Goal: Task Accomplishment & Management: Complete application form

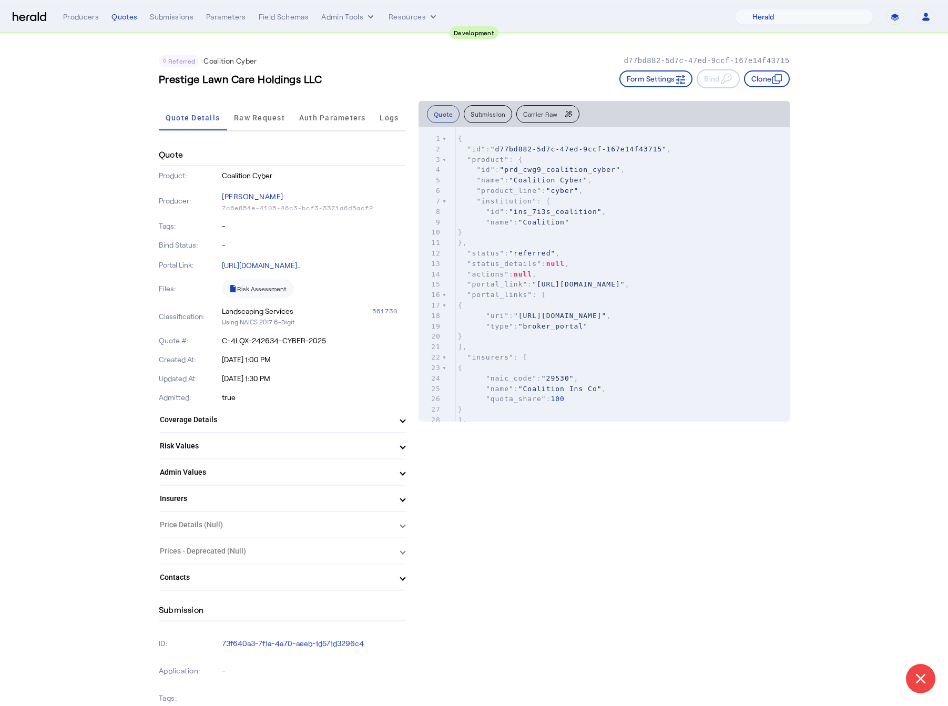
select select "pfm_2v8p_herald_api"
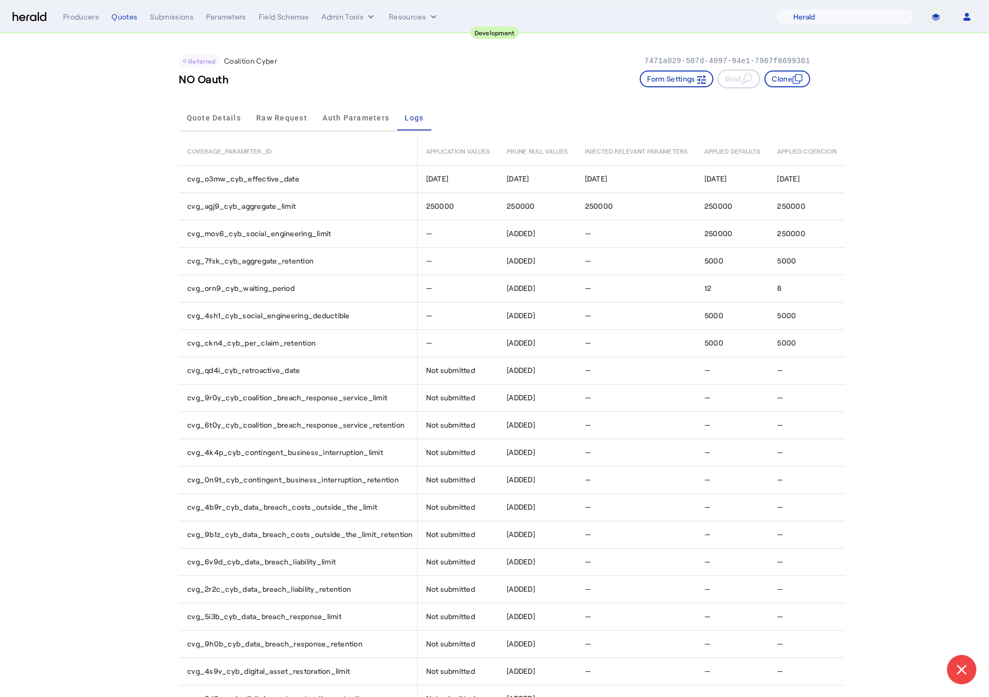
select select "pfm_2v8p_herald_api"
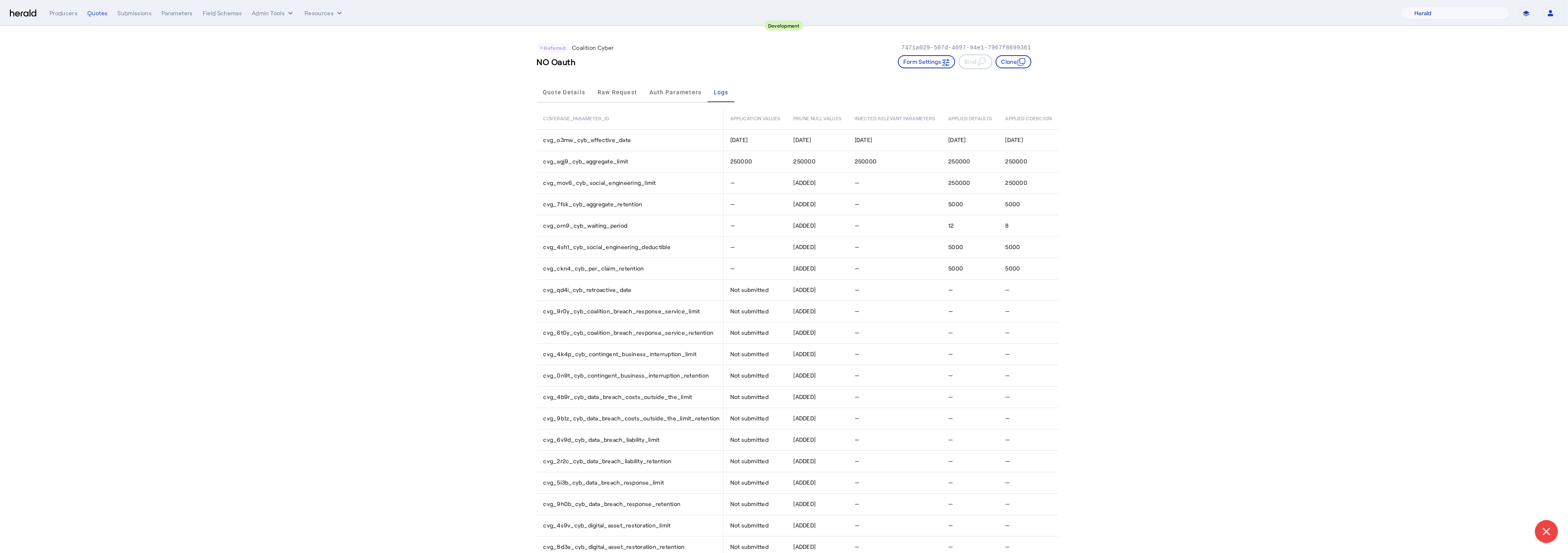
click at [20, 10] on img at bounding box center [24, 13] width 27 height 8
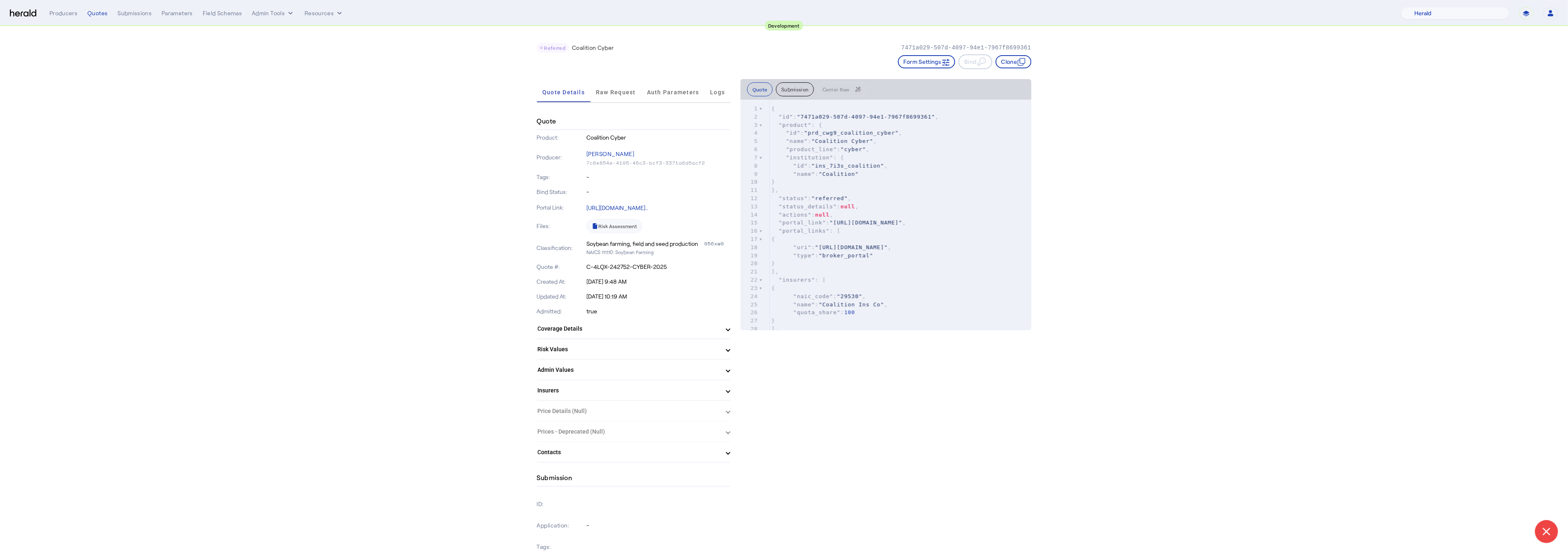
click at [32, 7] on div "**********" at bounding box center [784, 13] width 1548 height 13
click at [29, 12] on img at bounding box center [24, 13] width 27 height 8
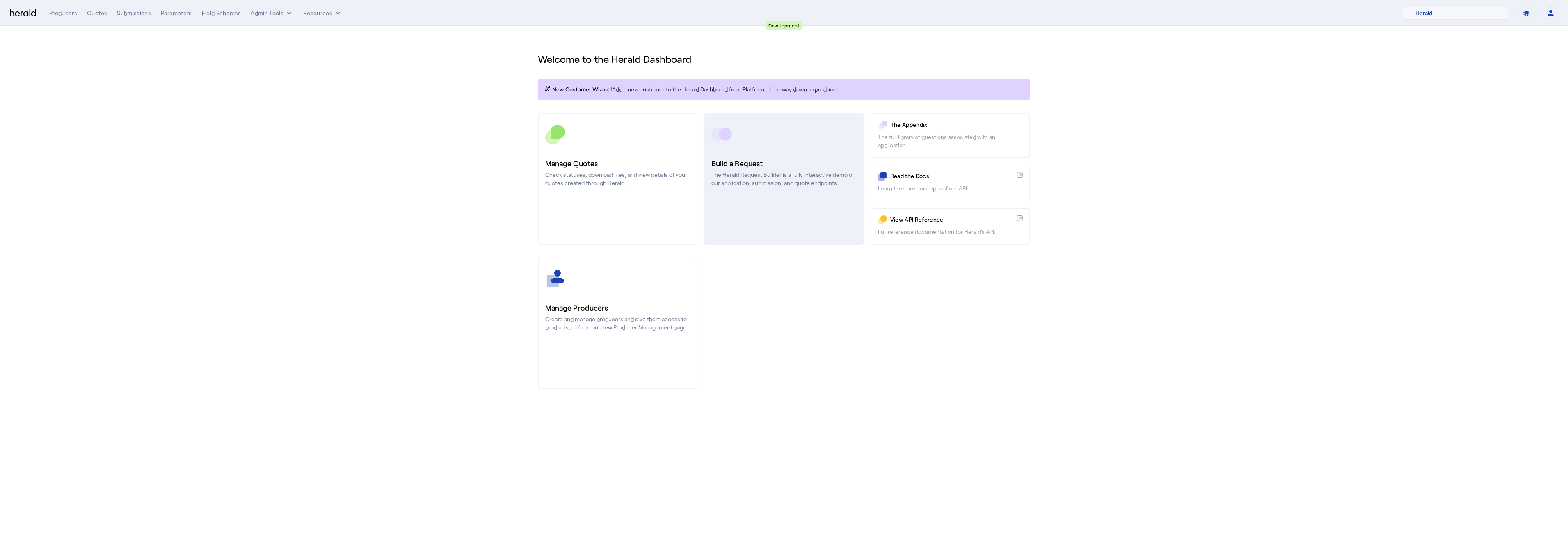
click at [726, 177] on p "The Herald Request Builder is a fully interactive demo of our application, subm…" at bounding box center [784, 179] width 145 height 16
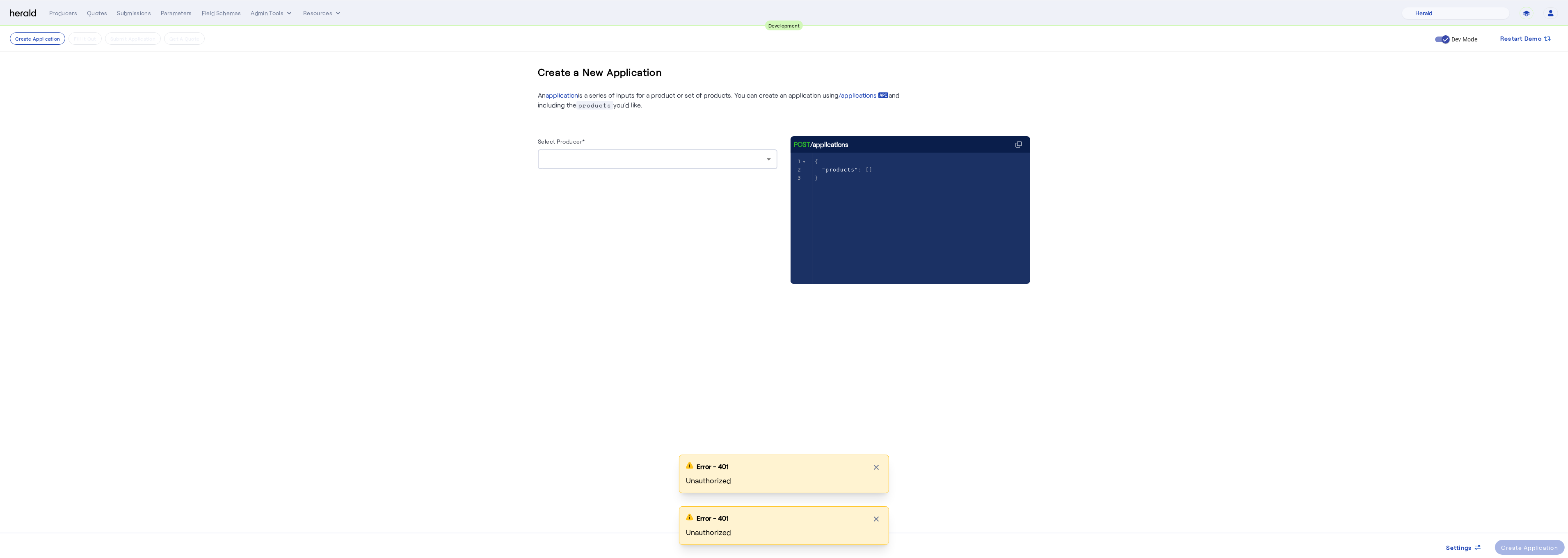
click at [612, 145] on div "Select Producer*" at bounding box center [657, 143] width 239 height 13
click at [608, 157] on div at bounding box center [655, 159] width 222 height 10
click at [649, 159] on div at bounding box center [655, 159] width 222 height 10
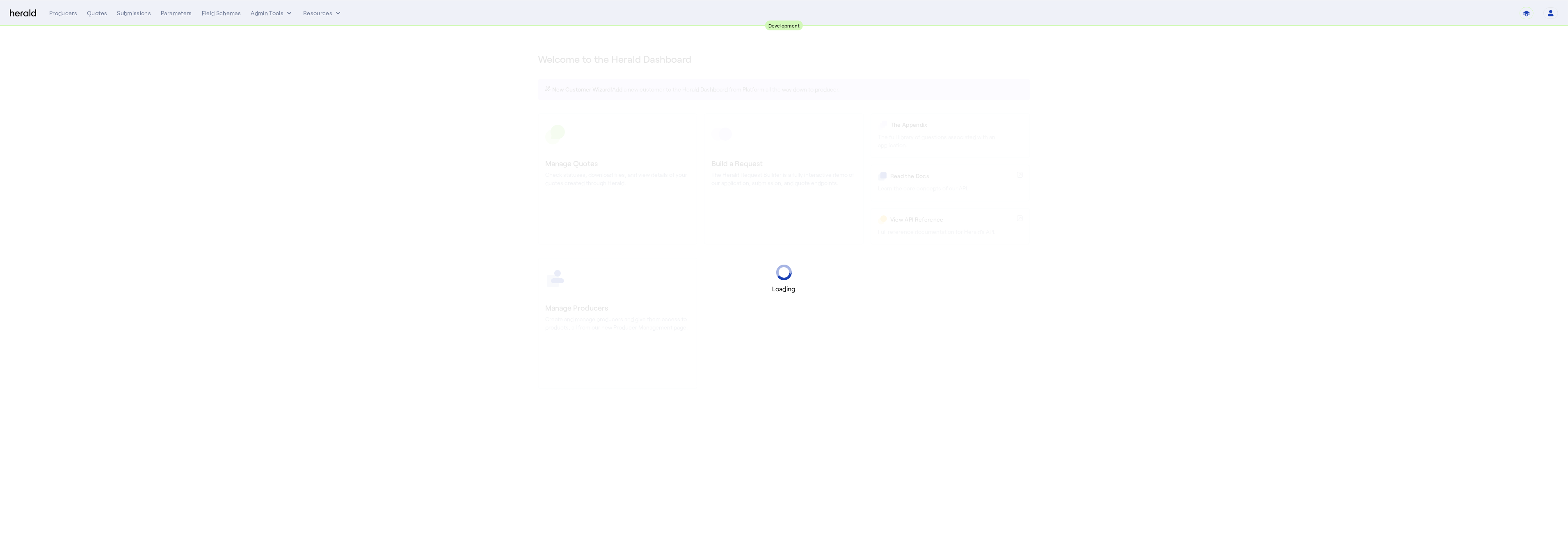
select select "pfm_2v8p_herald_api"
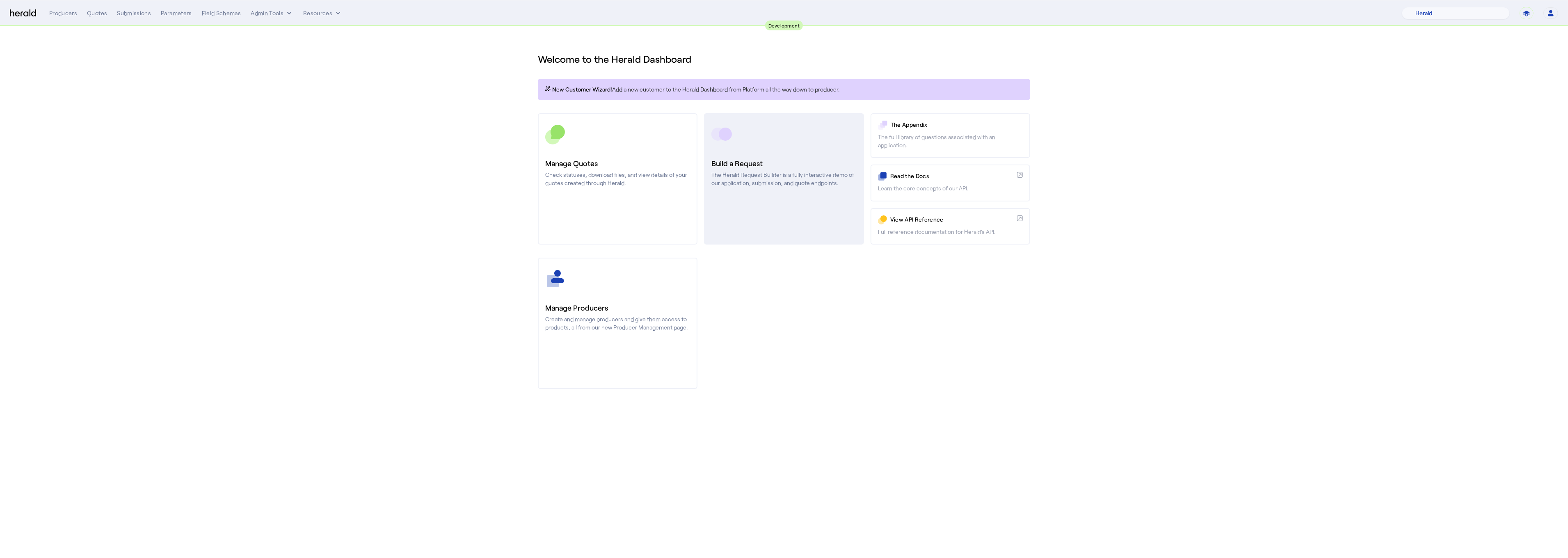
click at [804, 134] on div at bounding box center [784, 134] width 145 height 20
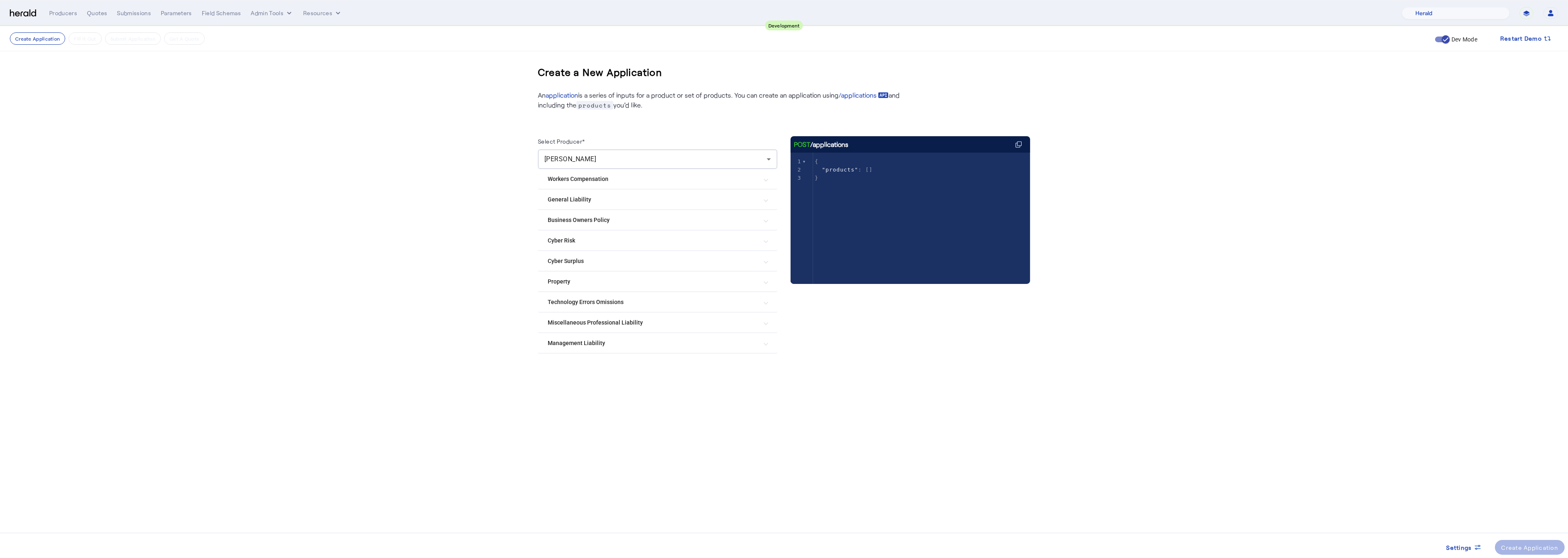
click at [559, 236] on Risk "Cyber Risk" at bounding box center [652, 240] width 210 height 9
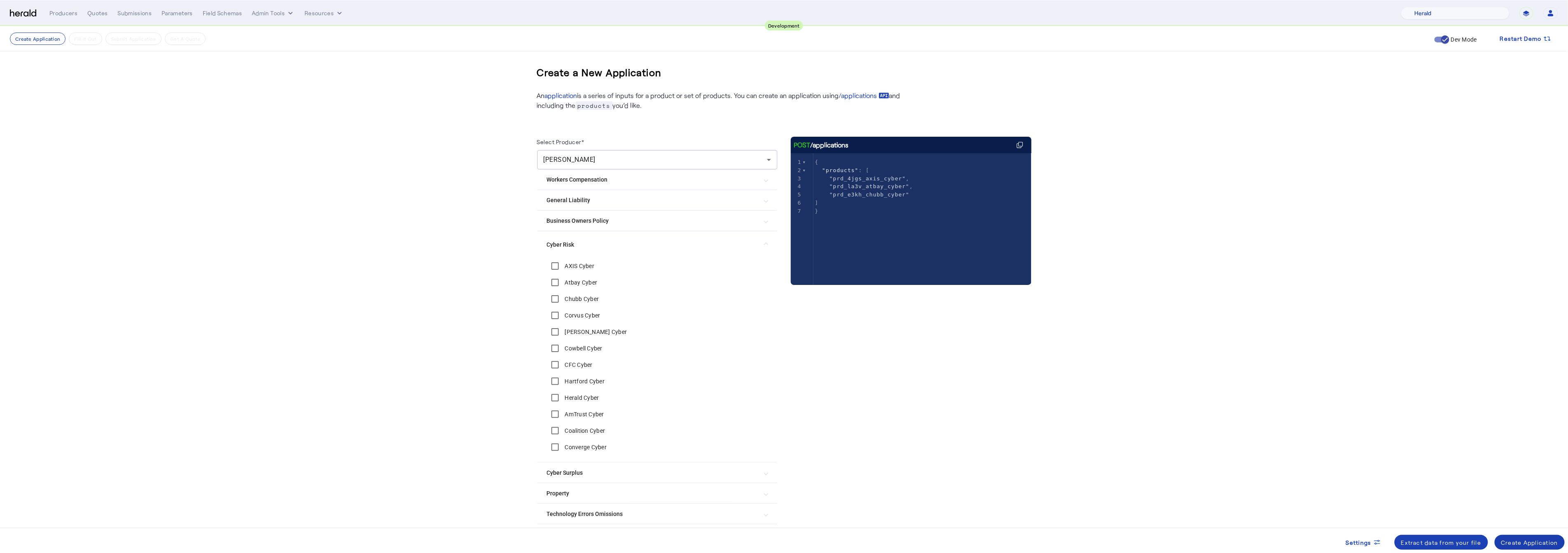
click at [1526, 539] on div "Create Application" at bounding box center [1530, 542] width 57 height 9
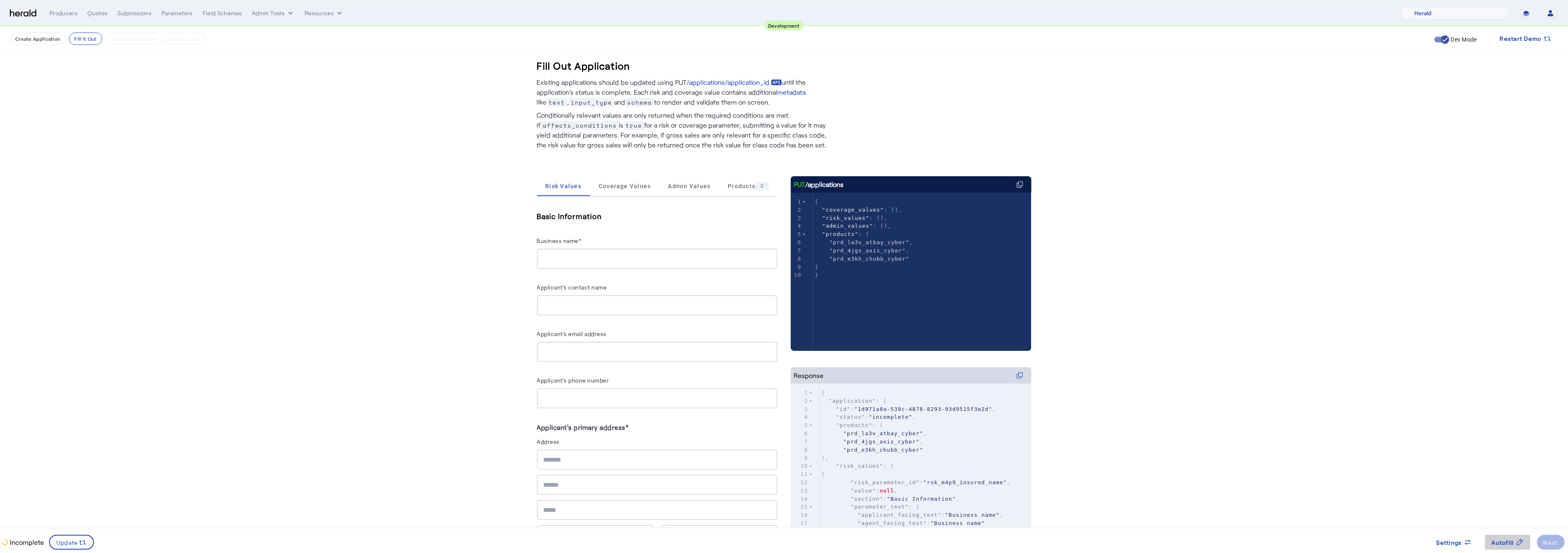
click at [1510, 541] on span "Autofill" at bounding box center [1502, 542] width 22 height 9
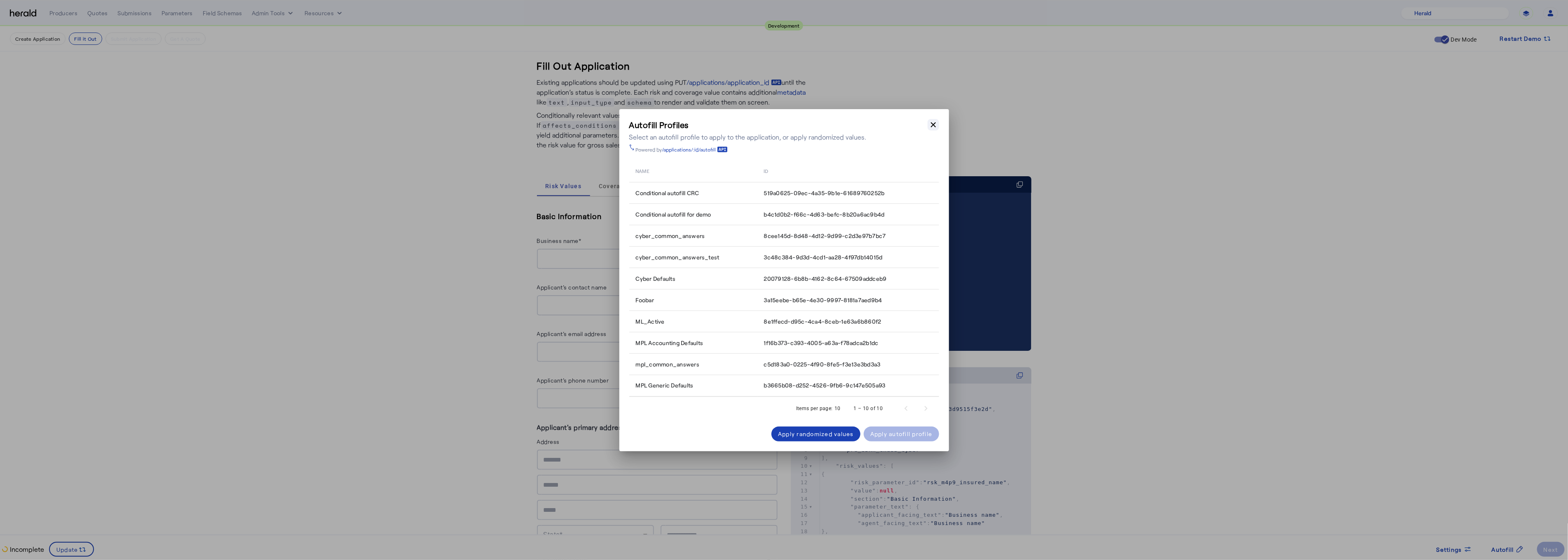
click at [932, 121] on icon "button" at bounding box center [933, 125] width 9 height 9
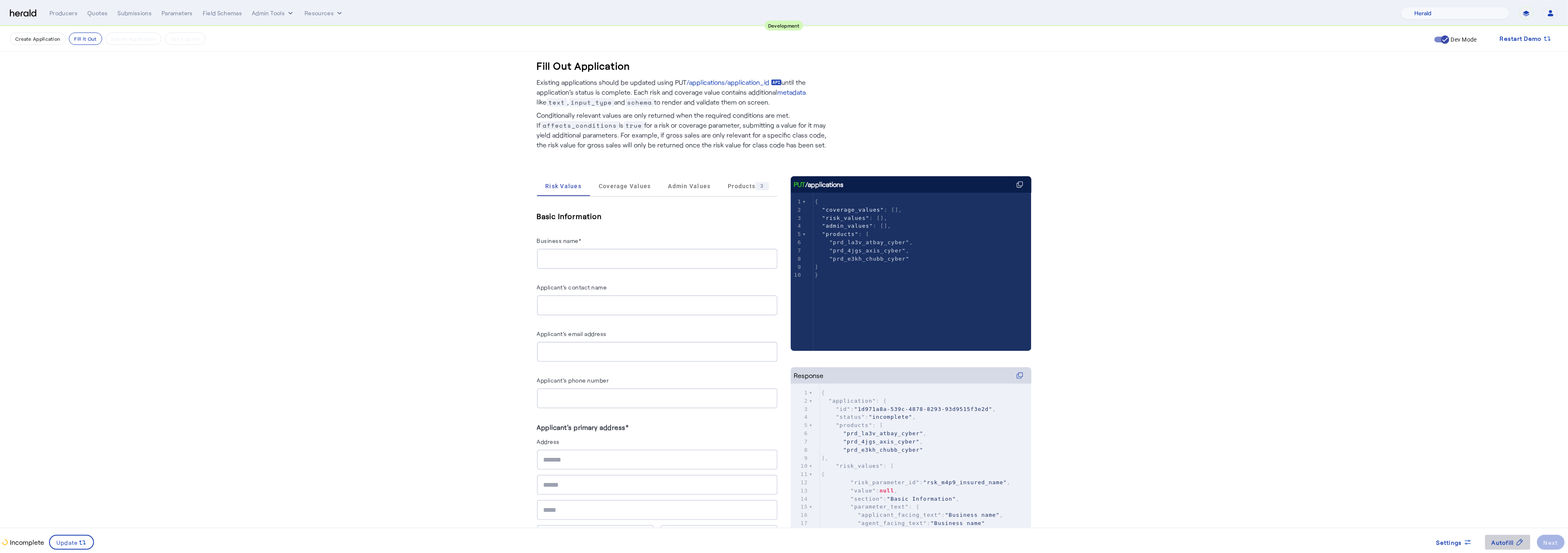
click at [1516, 542] on icon at bounding box center [1519, 542] width 9 height 9
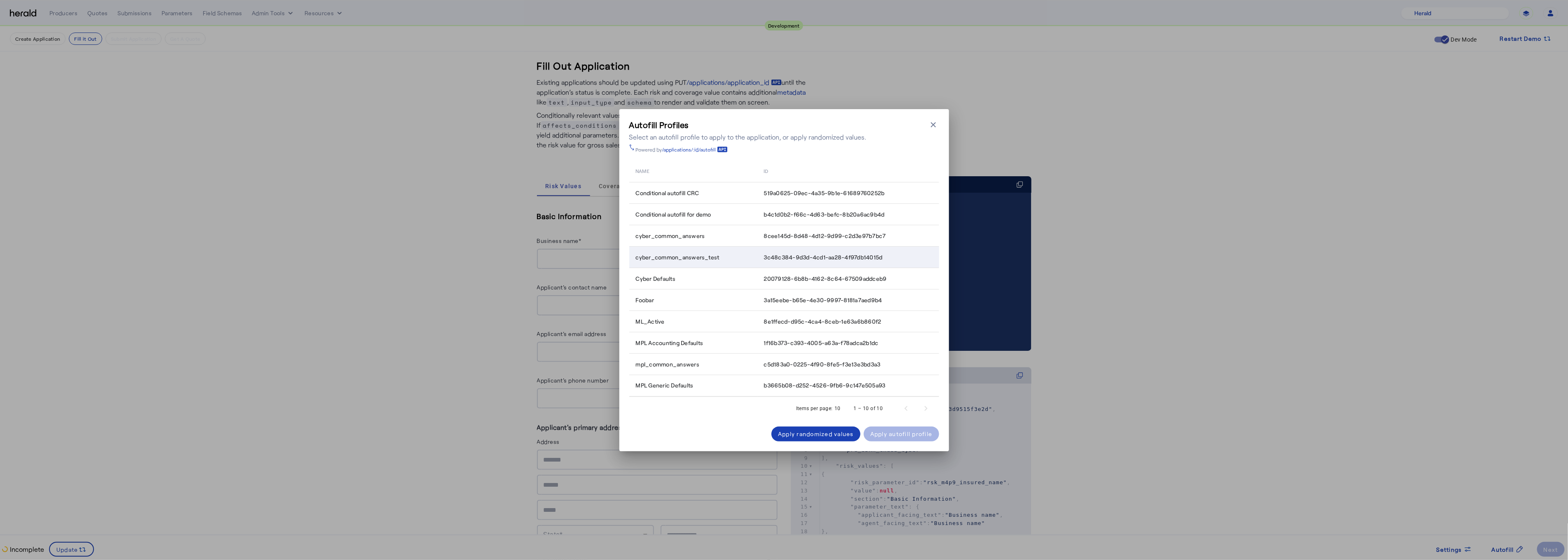
click at [713, 261] on span "cyber_common_answers_test" at bounding box center [677, 257] width 84 height 9
click at [684, 283] on td "Cyber Defaults" at bounding box center [693, 278] width 129 height 21
click at [687, 276] on div "Cyber Defaults" at bounding box center [694, 279] width 118 height 9
click at [912, 430] on div "Apply autofill profile" at bounding box center [900, 433] width 62 height 9
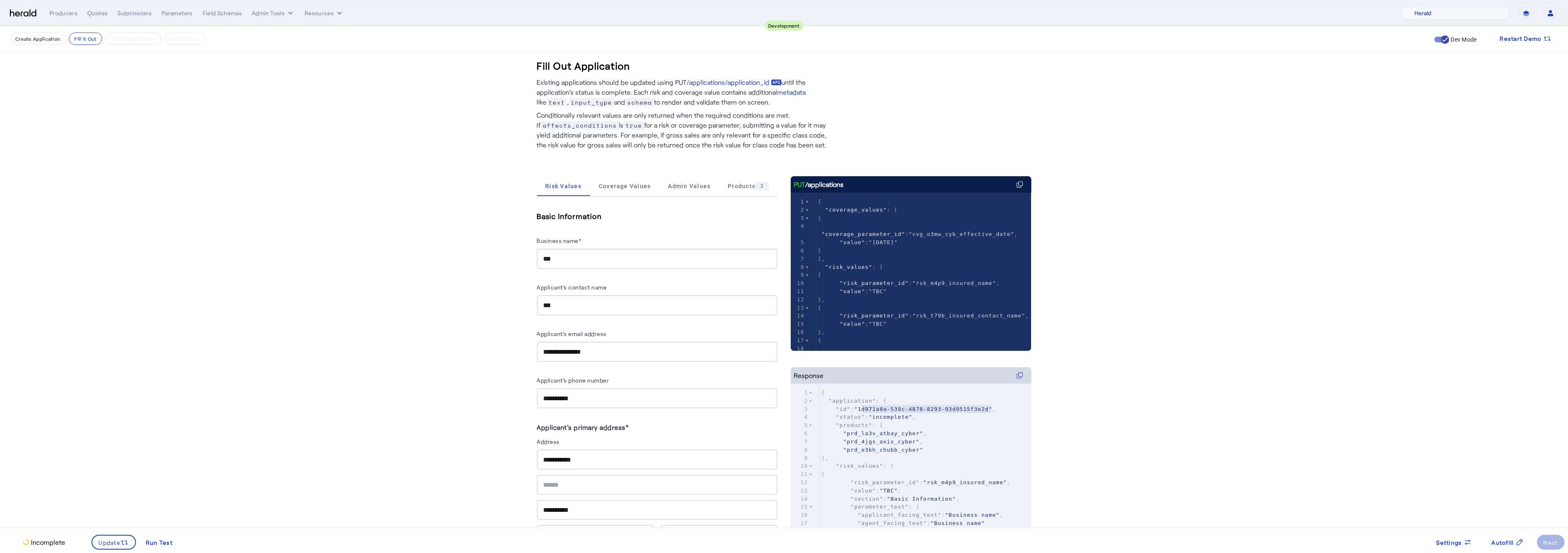
type textarea "**********"
drag, startPoint x: 867, startPoint y: 411, endPoint x: 998, endPoint y: 410, distance: 131.0
click at [992, 410] on span ""1d971a8a-539c-4878-8293-93d9515f3e2d"" at bounding box center [923, 409] width 138 height 6
click at [101, 540] on span "Update" at bounding box center [110, 542] width 22 height 9
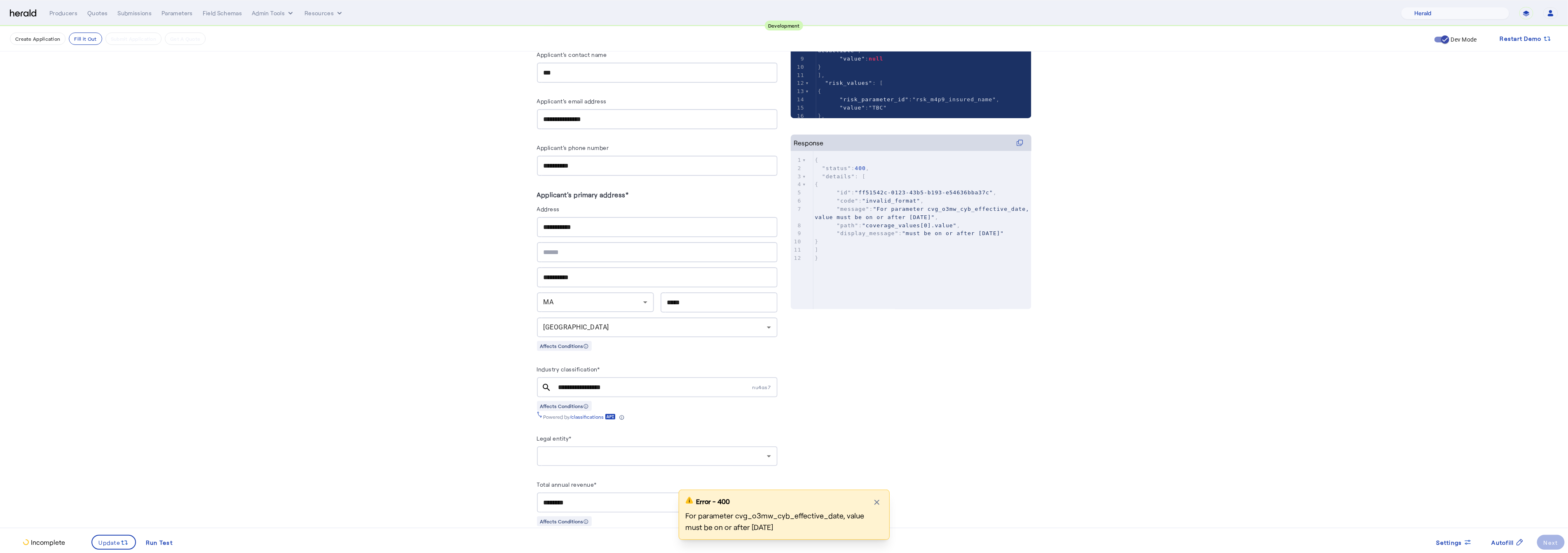
scroll to position [427, 0]
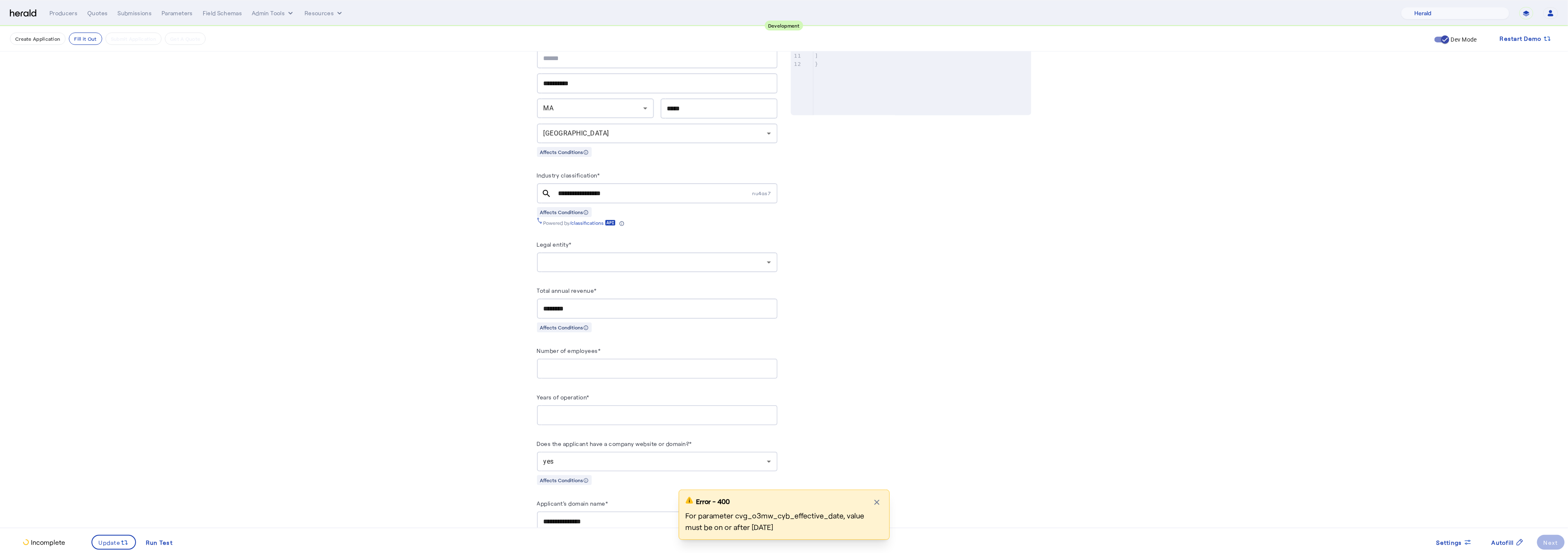
click at [578, 258] on div at bounding box center [655, 262] width 223 height 10
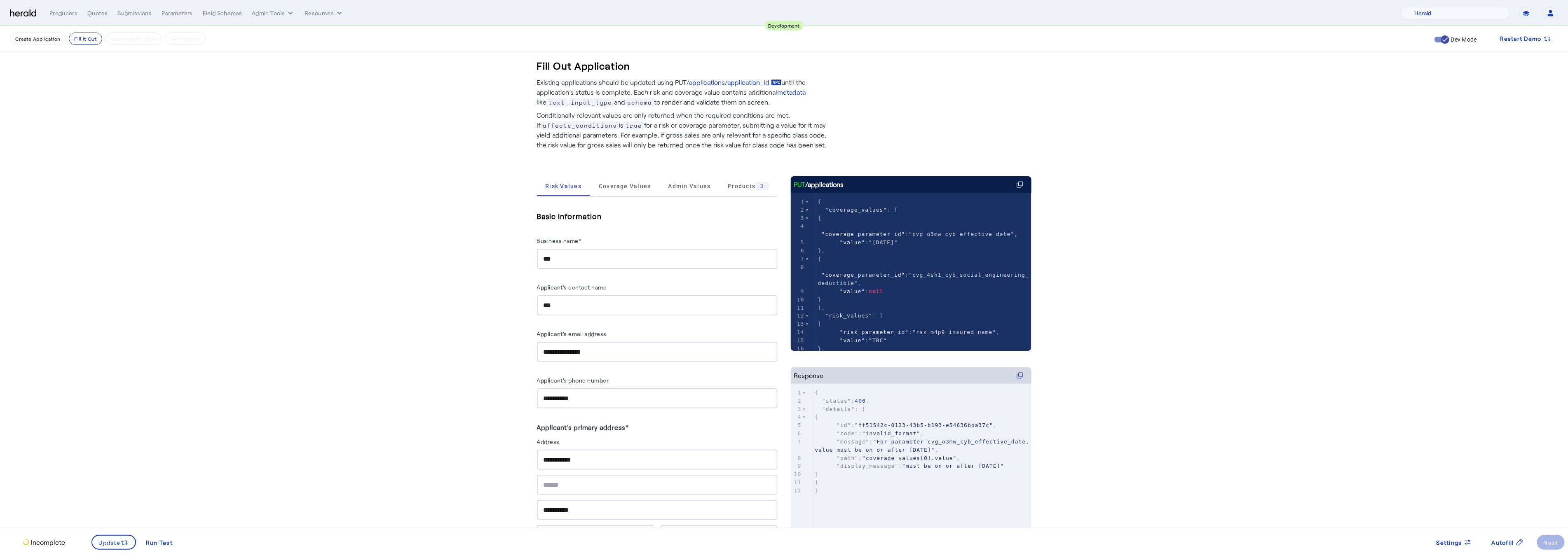
click at [1435, 40] on div at bounding box center [784, 276] width 1568 height 553
click at [1443, 39] on icon "button" at bounding box center [1444, 39] width 7 height 7
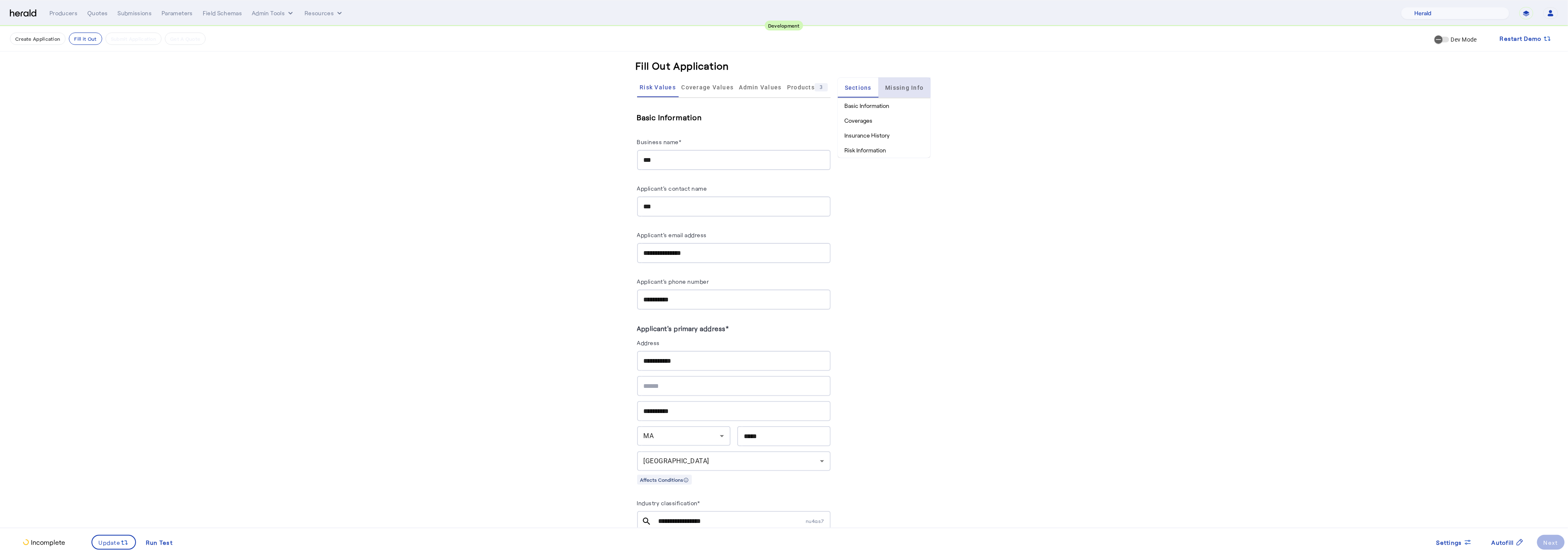
click at [898, 88] on span "Missing Info" at bounding box center [904, 87] width 38 height 5
click at [877, 106] on li "rsk_837r_legal_entity" at bounding box center [884, 106] width 92 height 15
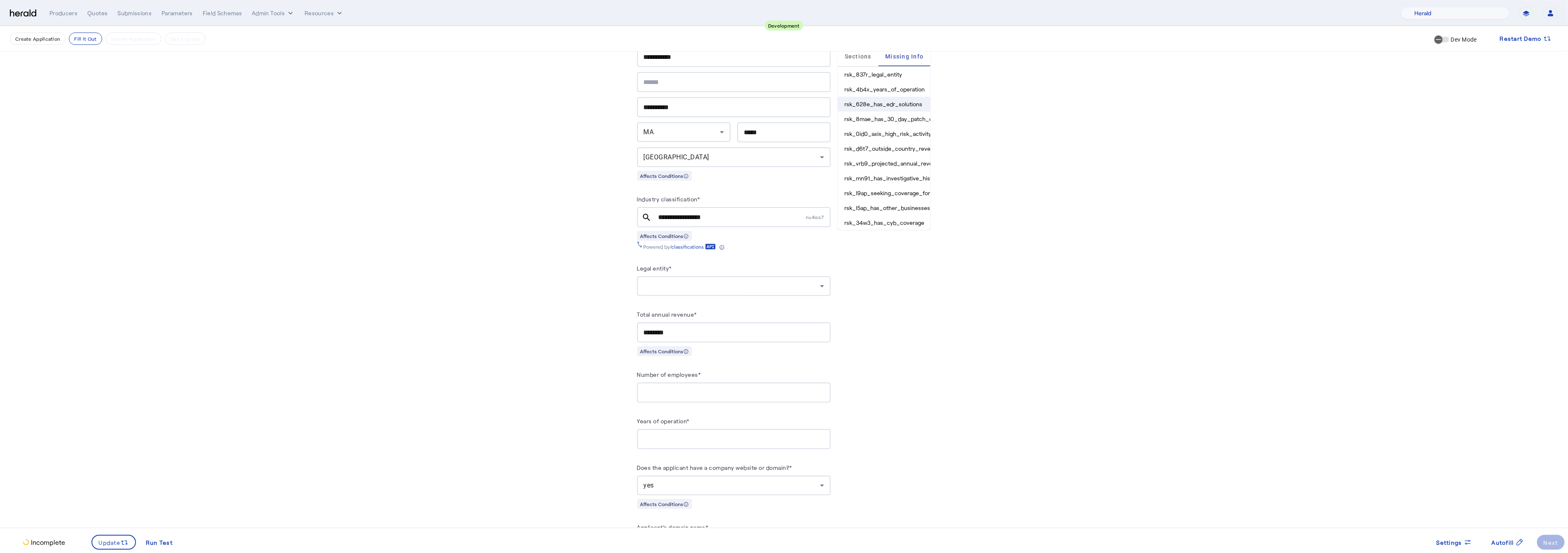
scroll to position [309, 0]
click at [695, 281] on div at bounding box center [733, 280] width 180 height 20
click at [665, 301] on span "C Corporation" at bounding box center [737, 298] width 180 height 10
click at [97, 544] on button "Update" at bounding box center [114, 542] width 45 height 15
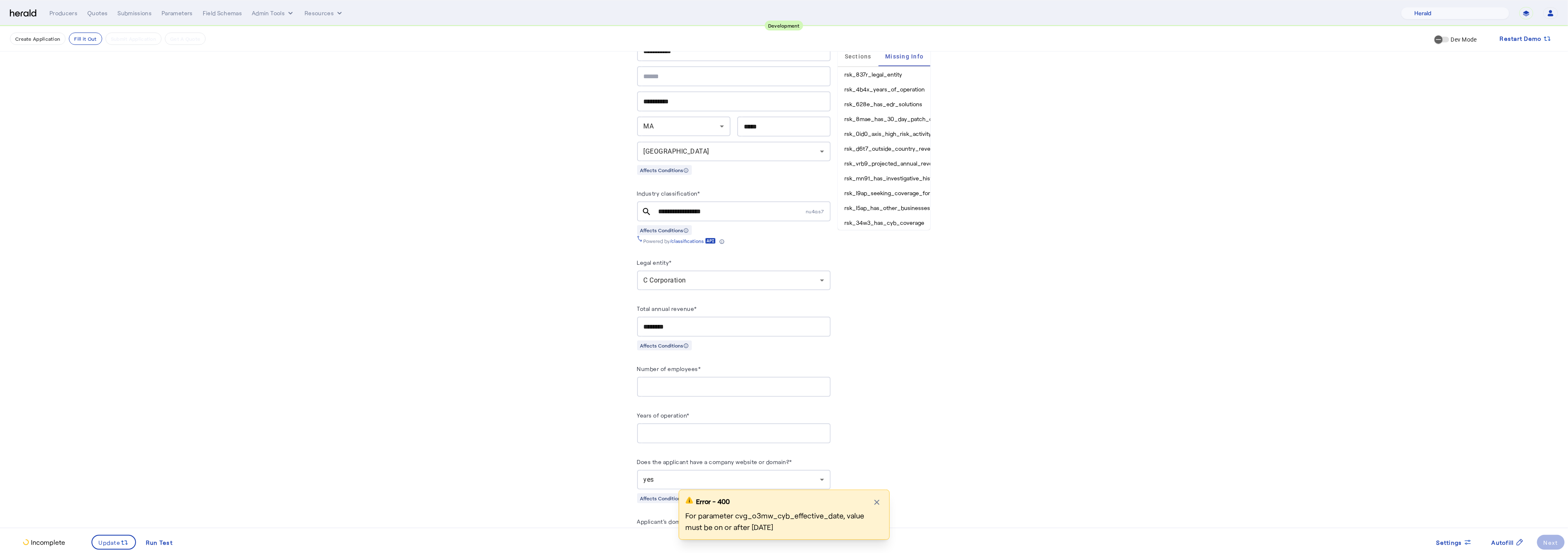
click at [1503, 539] on div "Error - 400 Close modal For parameter cvg_o3mw_cyb_effective_date, value must b…" at bounding box center [784, 521] width 1568 height 63
click at [1503, 546] on div "Error - 400 Close modal For parameter cvg_o3mw_cyb_effective_date, value must b…" at bounding box center [784, 521] width 1568 height 63
click at [1505, 541] on div "Error - 400 Close modal For parameter cvg_o3mw_cyb_effective_date, value must b…" at bounding box center [784, 521] width 1568 height 63
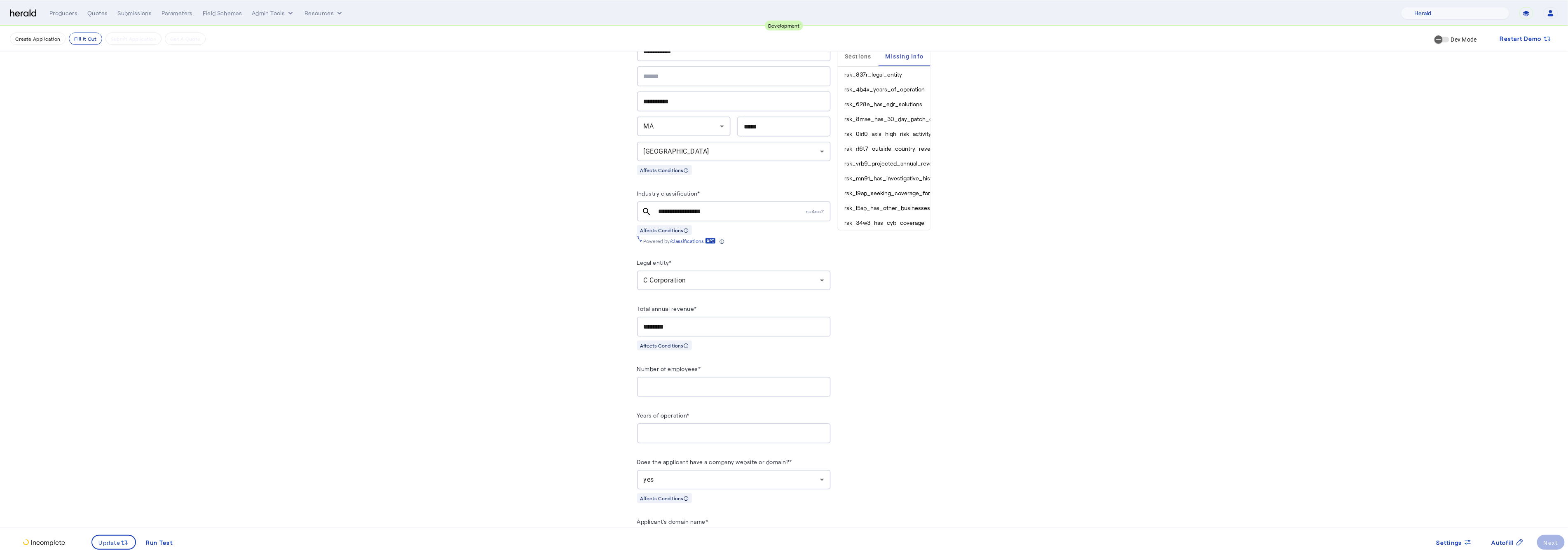
click at [870, 90] on li "rsk_4b4x_years_of_operation" at bounding box center [884, 89] width 92 height 15
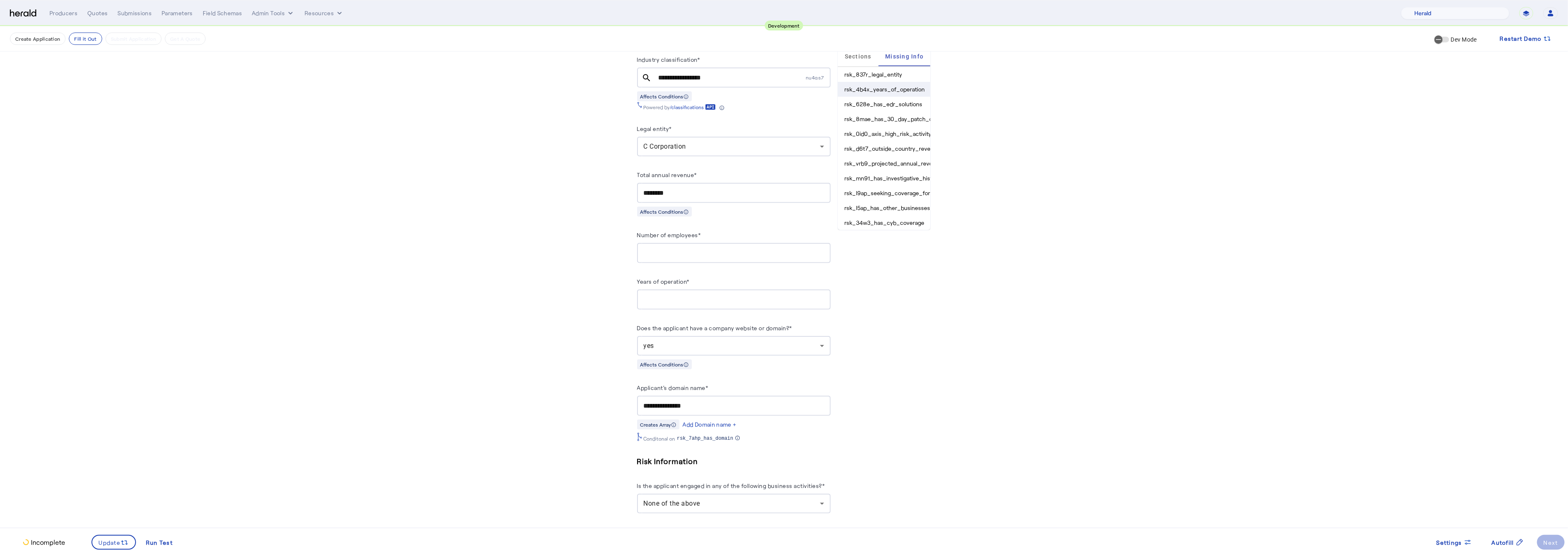
scroll to position [462, 0]
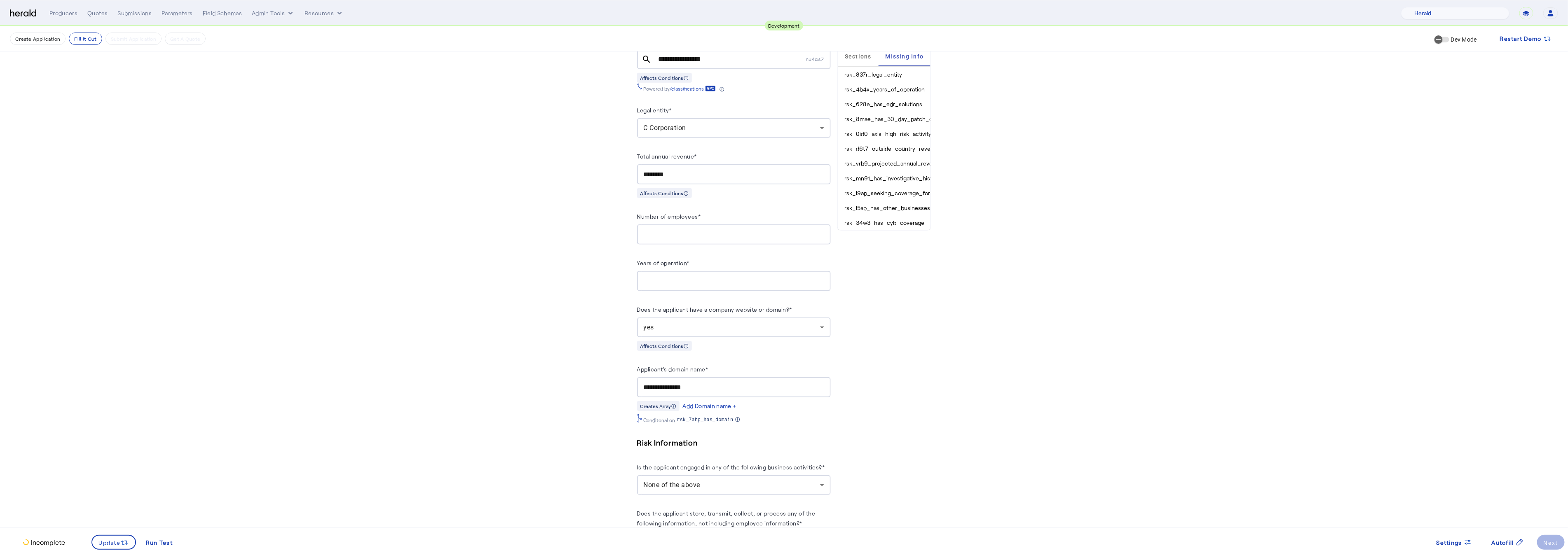
click at [692, 277] on input "Years of operation*" at bounding box center [733, 281] width 180 height 10
type input "***"
click at [900, 99] on li "rsk_628e_has_edr_solutions" at bounding box center [884, 104] width 92 height 15
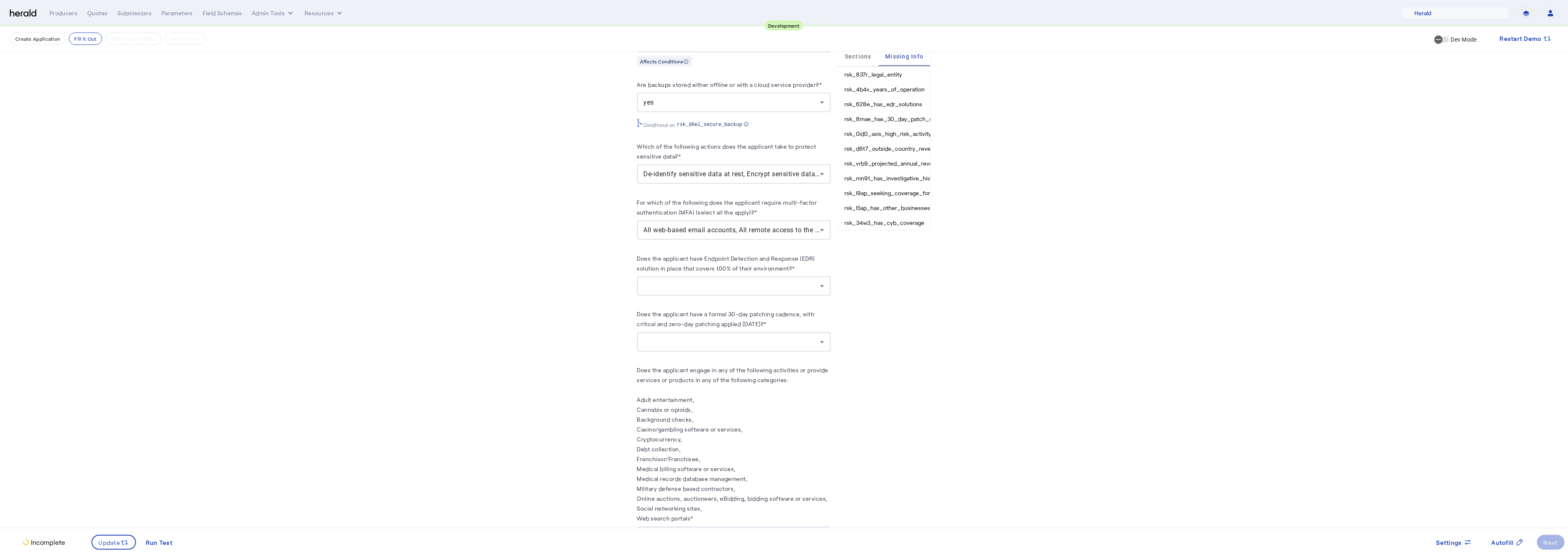
scroll to position [1107, 0]
drag, startPoint x: 688, startPoint y: 295, endPoint x: 692, endPoint y: 278, distance: 17.5
click at [688, 295] on div "**********" at bounding box center [733, 74] width 194 height 2140
click at [692, 277] on div at bounding box center [731, 281] width 176 height 10
click at [662, 302] on span "yes" at bounding box center [737, 298] width 180 height 10
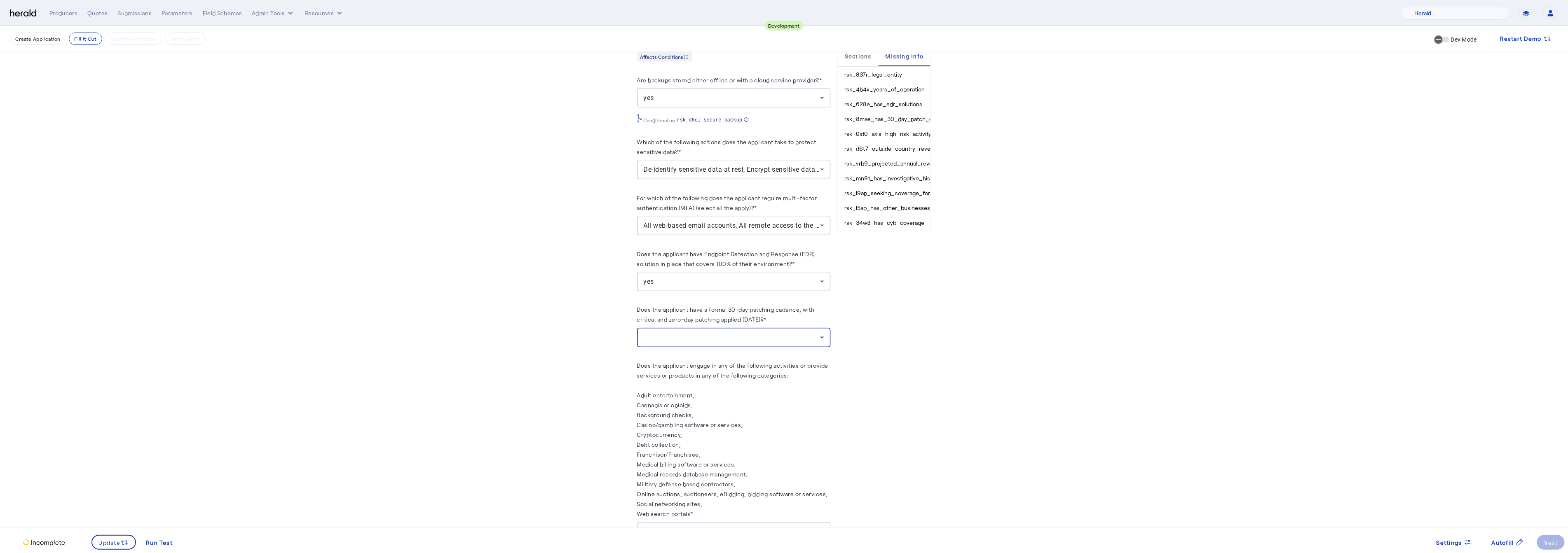
click at [730, 333] on div at bounding box center [731, 338] width 176 height 10
click at [689, 350] on span "yes" at bounding box center [737, 354] width 180 height 10
click at [875, 137] on li "rsk_0id0_axis_high_risk_activity" at bounding box center [884, 133] width 92 height 15
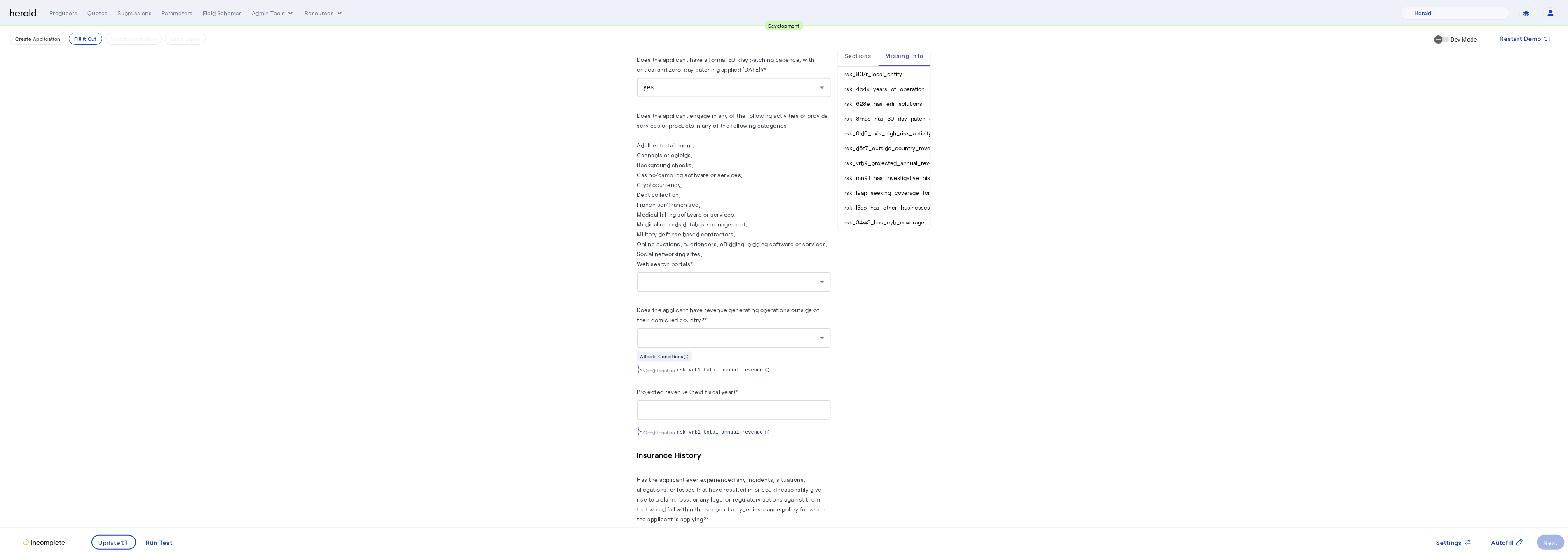
scroll to position [1357, 0]
drag, startPoint x: 705, startPoint y: 290, endPoint x: 705, endPoint y: 278, distance: 12.0
click at [707, 266] on herald-label "Does the applicant engage in any of the following activities or provide service…" at bounding box center [733, 191] width 194 height 161
click at [693, 276] on div at bounding box center [731, 281] width 176 height 10
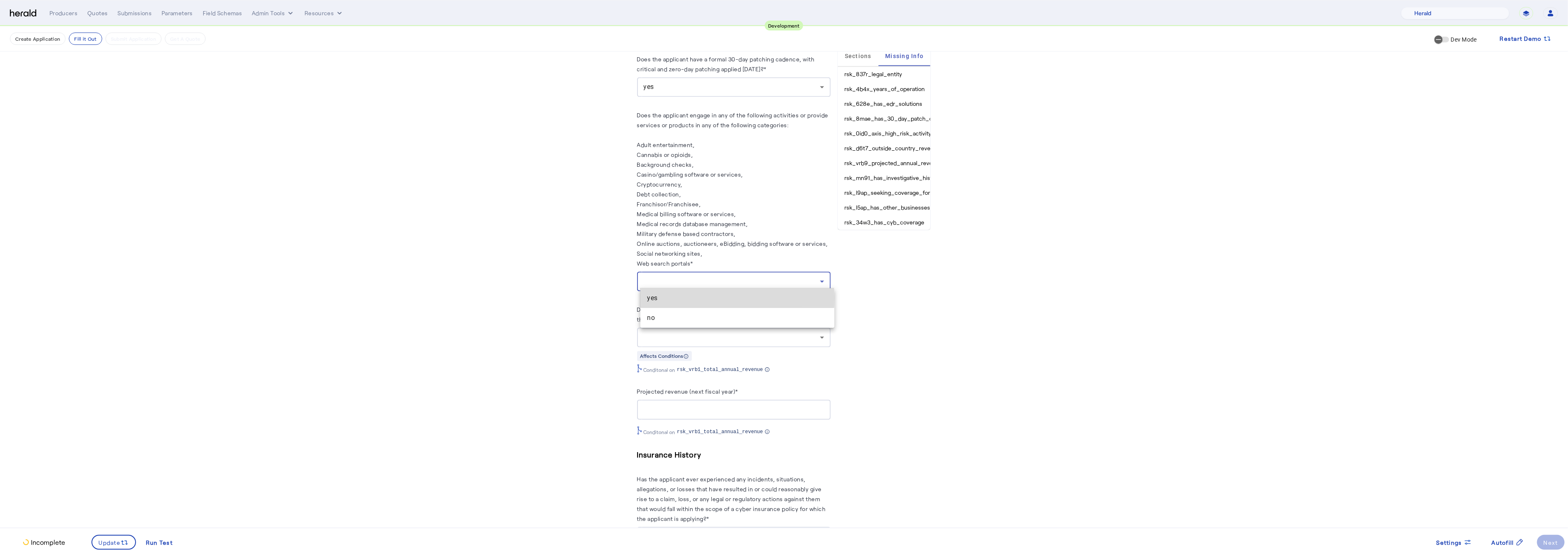
click at [661, 298] on span "yes" at bounding box center [737, 298] width 180 height 10
click at [692, 262] on label "Does the applicant engage in any of the following activities or provide service…" at bounding box center [733, 190] width 191 height 155
click at [684, 277] on div "yes" at bounding box center [731, 281] width 176 height 10
click at [672, 316] on span "no" at bounding box center [737, 318] width 180 height 10
drag, startPoint x: 663, startPoint y: 318, endPoint x: 661, endPoint y: 323, distance: 5.4
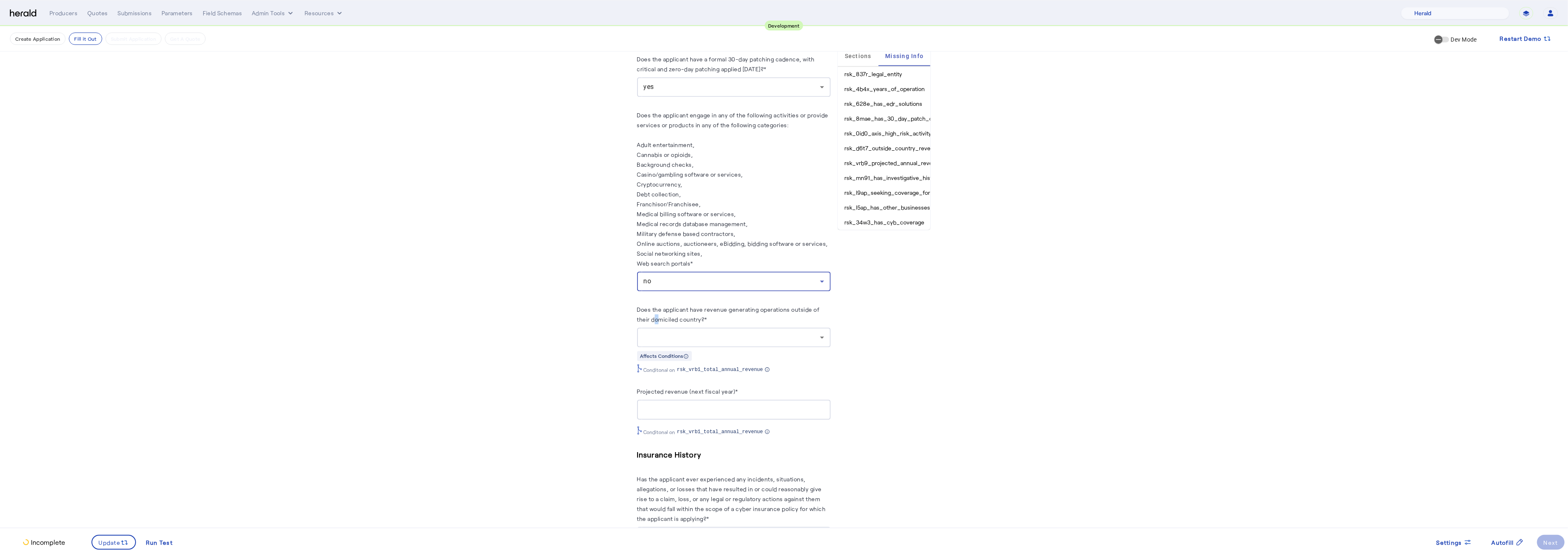
click at [664, 318] on herald-label "Does the applicant have revenue generating operations outside of their domicile…" at bounding box center [733, 316] width 194 height 23
click at [665, 333] on div at bounding box center [731, 338] width 176 height 10
click at [648, 374] on span "no" at bounding box center [737, 374] width 180 height 10
click at [106, 547] on span "Update" at bounding box center [110, 542] width 22 height 9
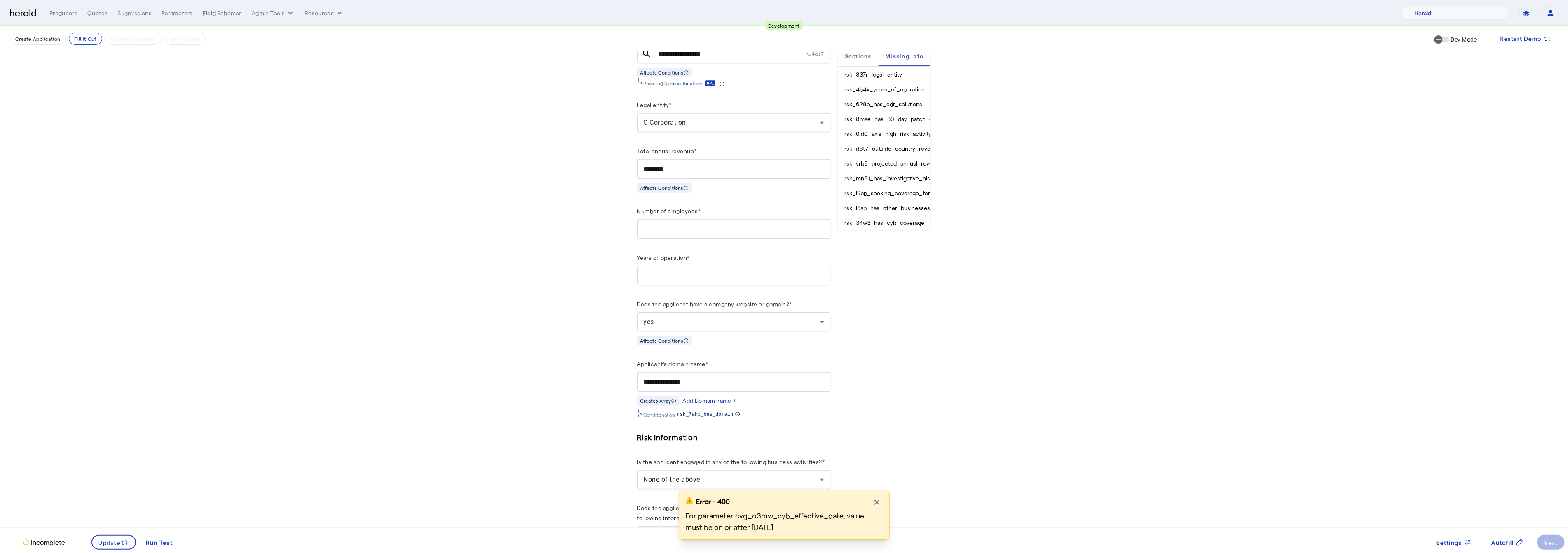
scroll to position [0, 0]
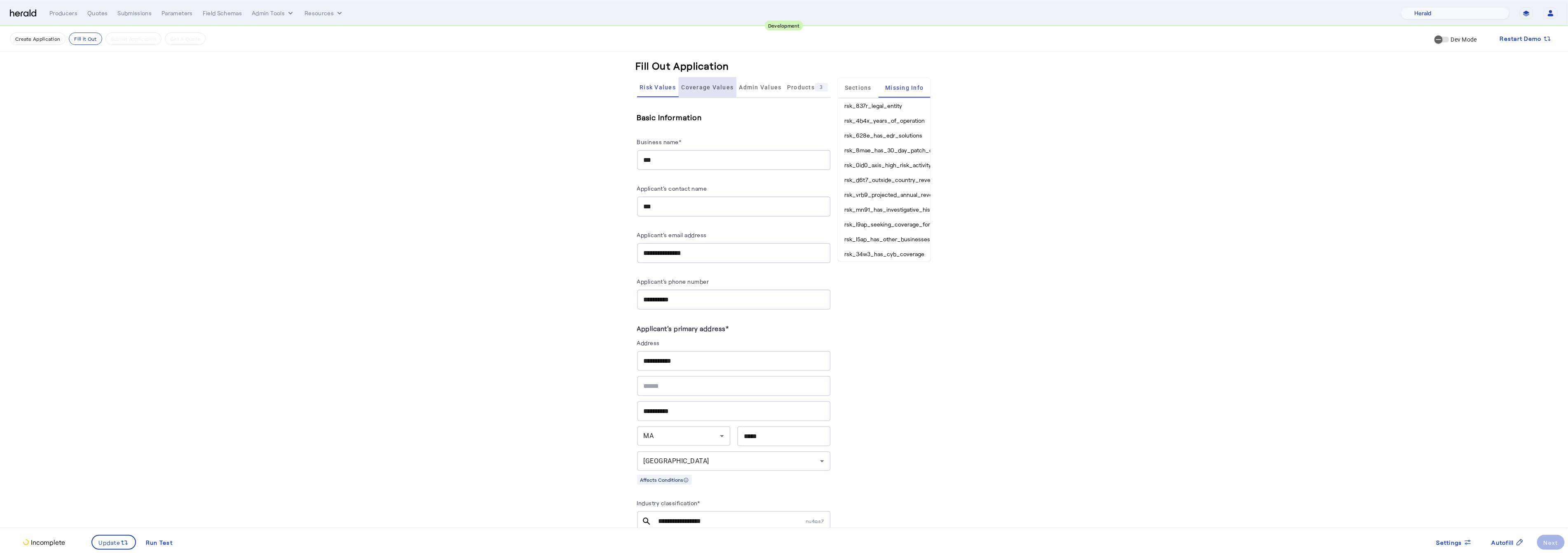
click at [712, 89] on span "Coverage Values" at bounding box center [708, 87] width 53 height 5
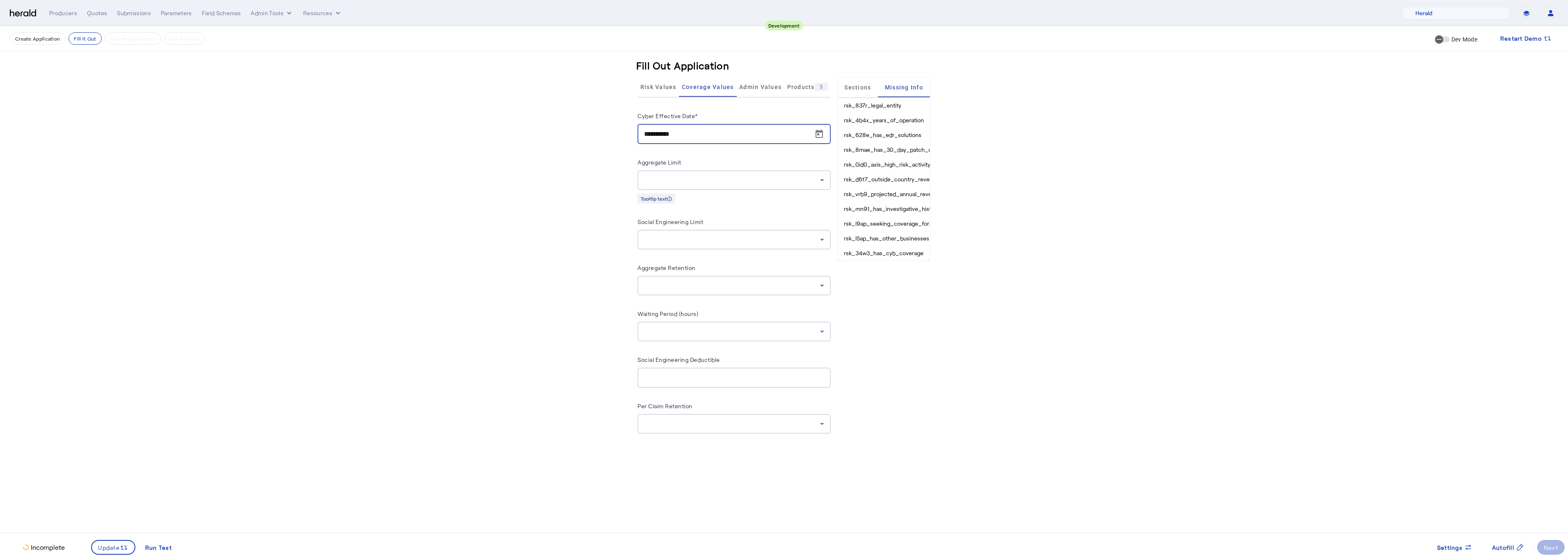
click at [808, 131] on input "**********" at bounding box center [736, 134] width 185 height 10
click at [819, 133] on span "Open calendar" at bounding box center [818, 133] width 20 height 20
click at [697, 243] on span "19" at bounding box center [697, 243] width 15 height 15
click at [816, 133] on span "Open calendar" at bounding box center [818, 133] width 20 height 20
click at [714, 240] on span "20" at bounding box center [714, 243] width 15 height 15
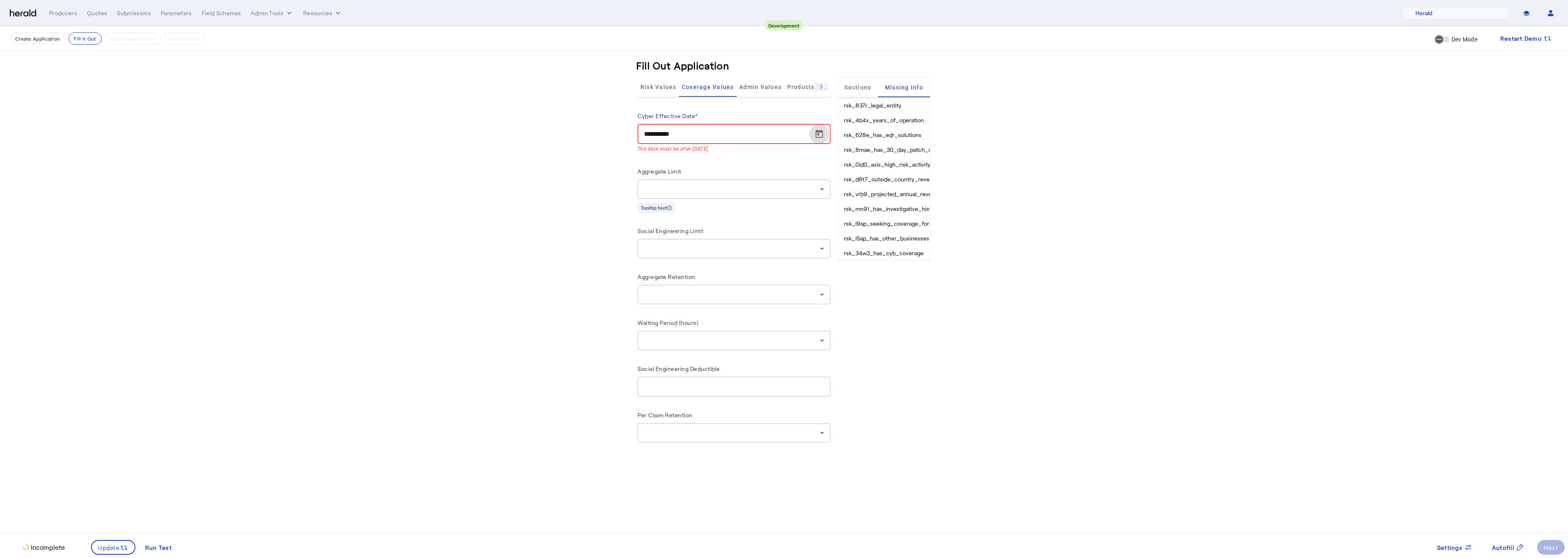
click at [1041, 335] on div "**********" at bounding box center [783, 258] width 525 height 463
click at [109, 552] on span at bounding box center [113, 547] width 43 height 20
click at [696, 133] on input "**********" at bounding box center [736, 134] width 185 height 10
drag, startPoint x: 753, startPoint y: 130, endPoint x: 702, endPoint y: 130, distance: 51.0
click at [712, 130] on input "**********" at bounding box center [736, 134] width 185 height 10
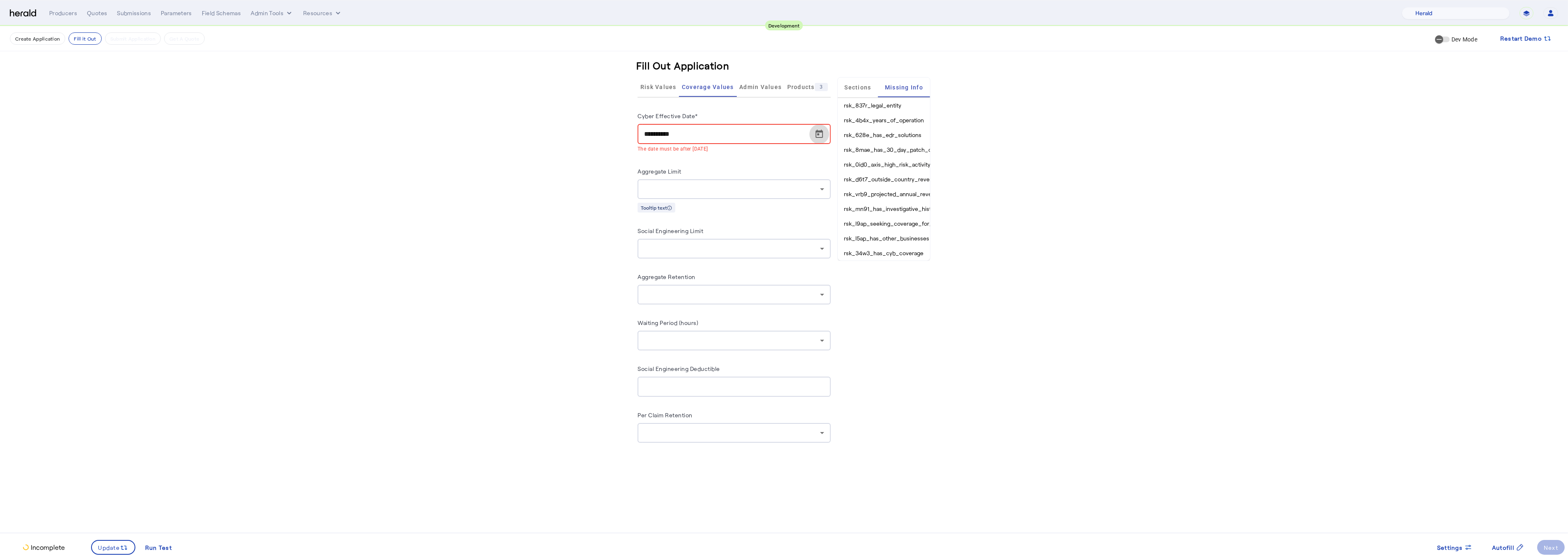
click at [815, 136] on span "Open calendar" at bounding box center [818, 133] width 20 height 20
click at [733, 193] on td "FEB" at bounding box center [690, 194] width 98 height 16
click at [740, 192] on span "1" at bounding box center [747, 194] width 15 height 15
click at [793, 130] on input "**********" at bounding box center [736, 134] width 185 height 10
click at [812, 130] on span "Open calendar" at bounding box center [818, 133] width 20 height 20
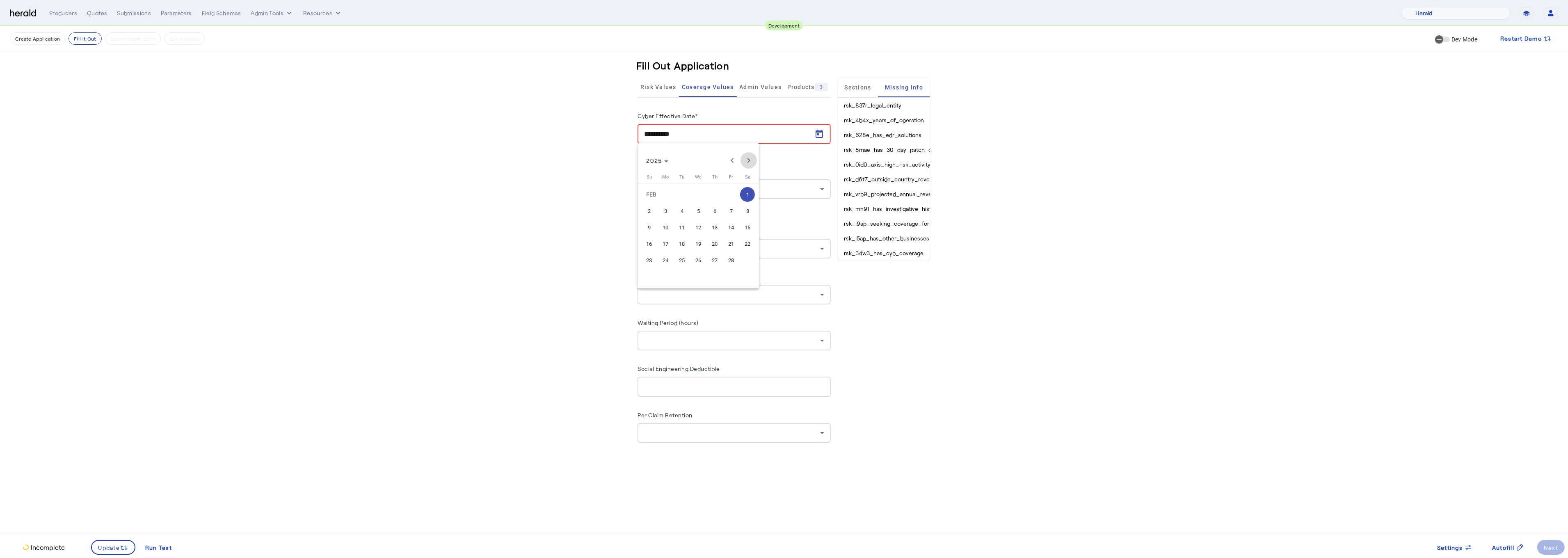
click at [752, 163] on span "Next month" at bounding box center [748, 160] width 16 height 16
click at [752, 162] on span "Next month" at bounding box center [748, 160] width 16 height 16
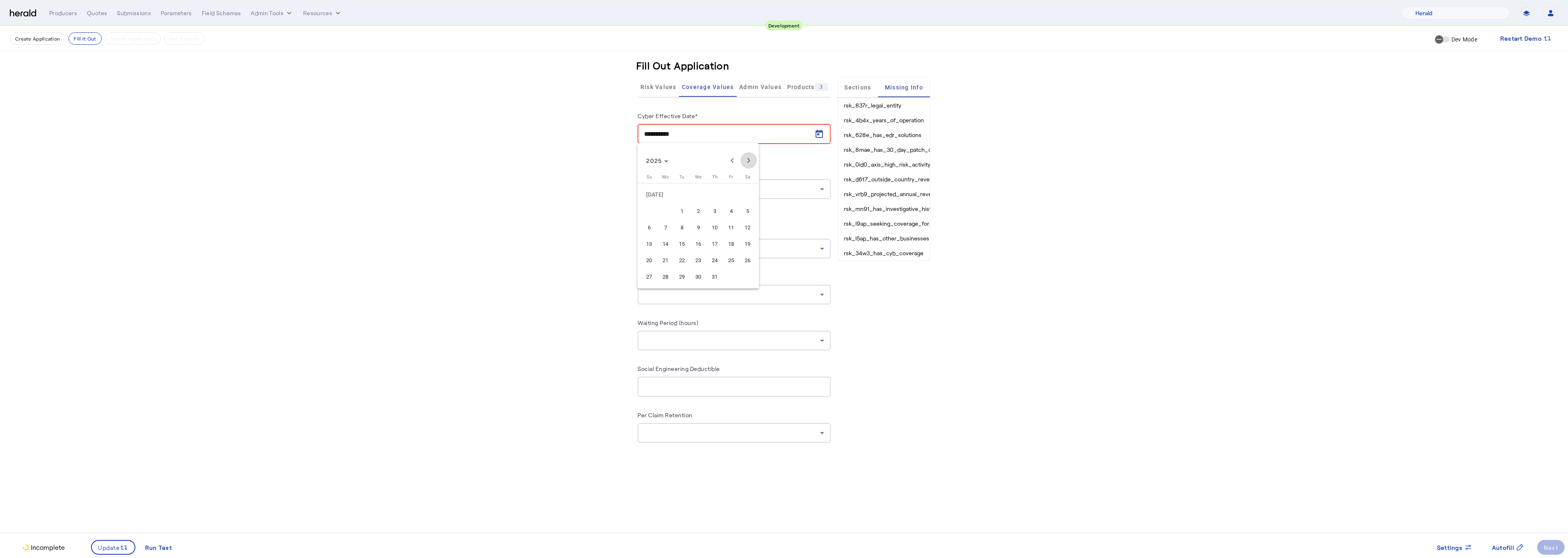
click at [752, 162] on span "Next month" at bounding box center [748, 160] width 16 height 16
click at [717, 223] on span "11" at bounding box center [714, 227] width 15 height 15
type input "**********"
click at [99, 550] on span "Update" at bounding box center [109, 547] width 22 height 9
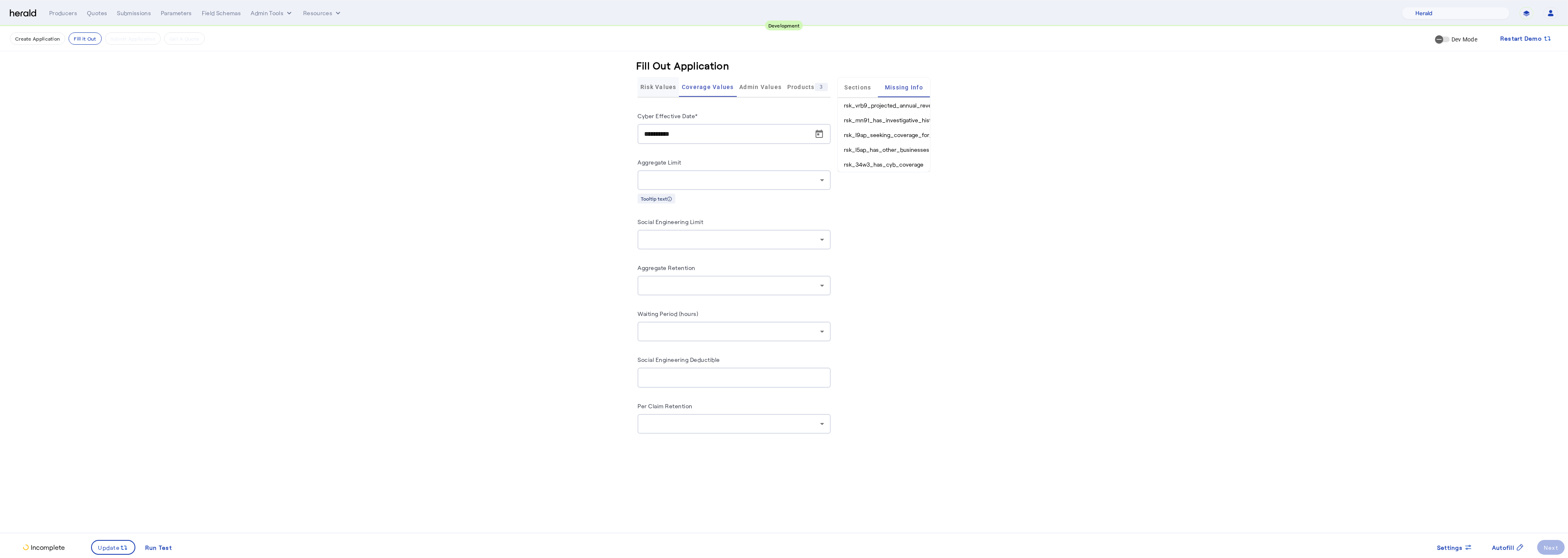
click at [659, 86] on span "Risk Values" at bounding box center [658, 87] width 36 height 5
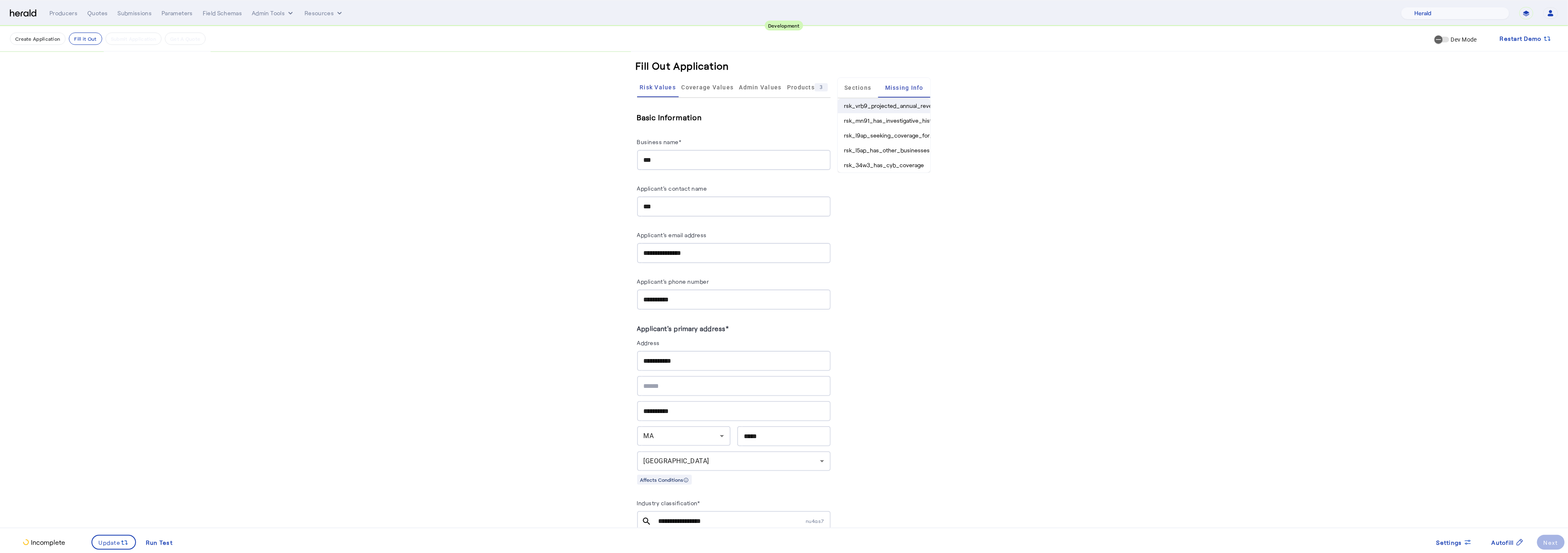
click at [897, 105] on li "rsk_vrb9_projected_annual_revenue" at bounding box center [884, 106] width 92 height 15
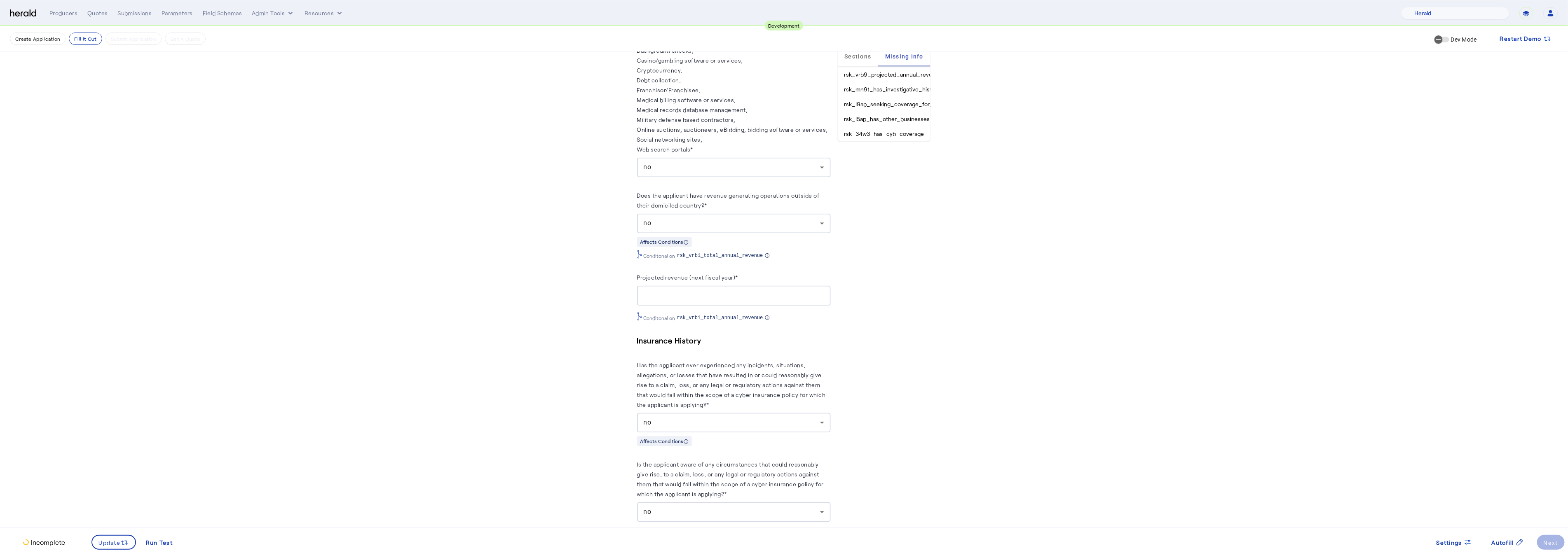
scroll to position [1486, 0]
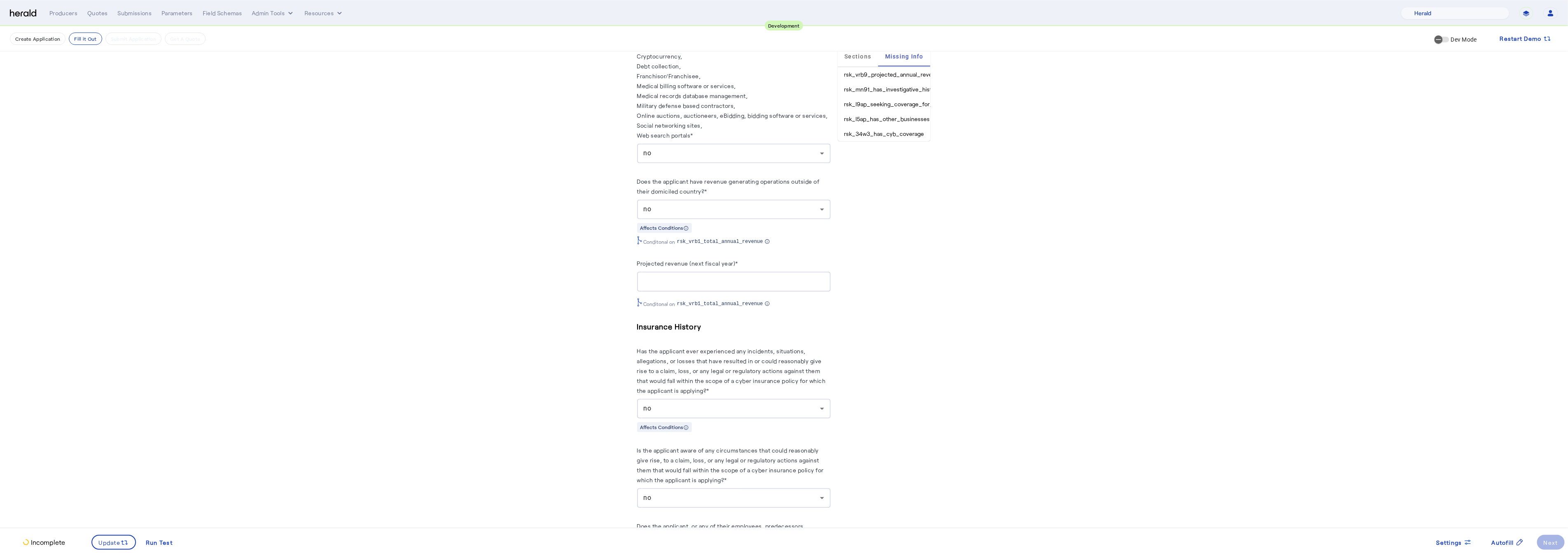
click at [709, 276] on input "Projected revenue (next fiscal year)*" at bounding box center [733, 281] width 180 height 10
click at [110, 544] on span "Update" at bounding box center [110, 542] width 22 height 9
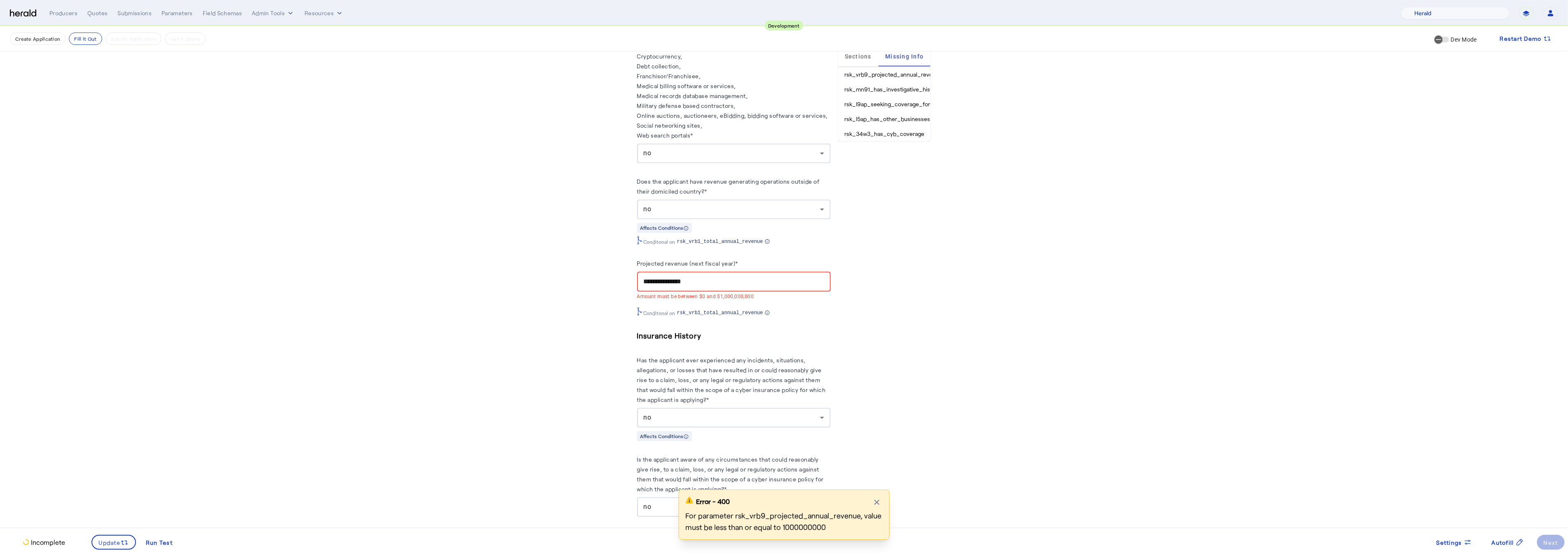
click at [732, 276] on input "**********" at bounding box center [733, 281] width 180 height 10
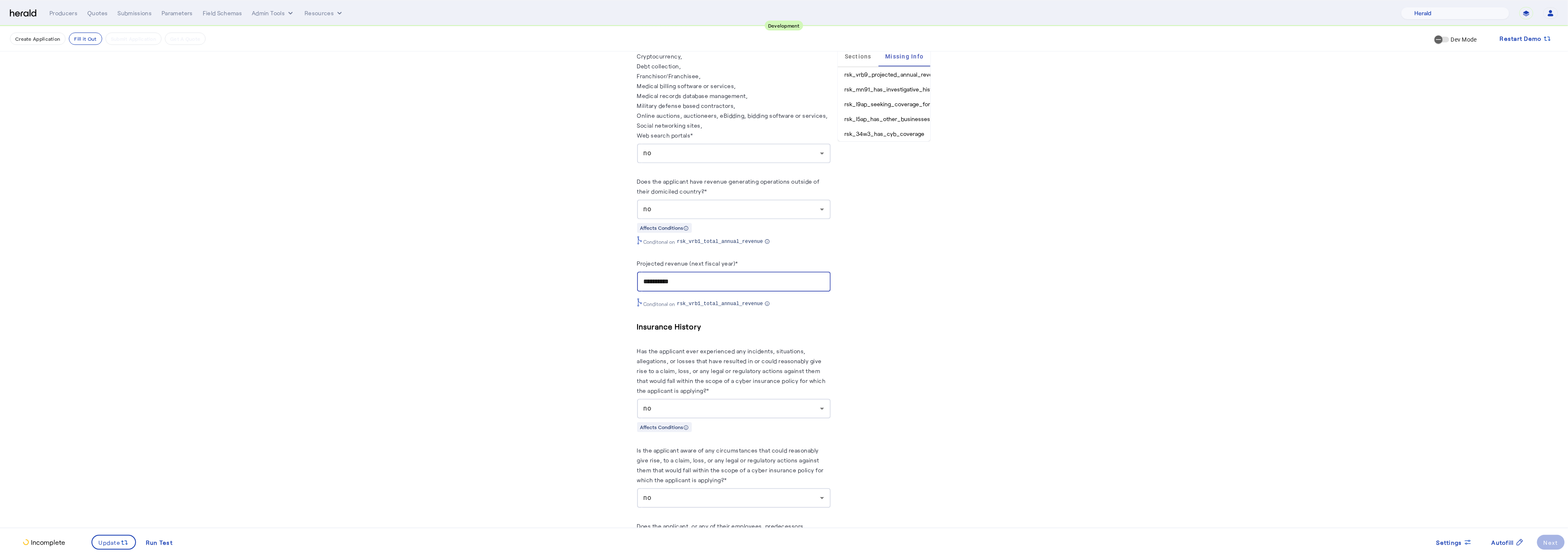
type input "**********"
click at [107, 530] on div "Incomplete Update Run Test Settings Autofill Next" at bounding box center [784, 539] width 1568 height 22
click at [103, 538] on span "Update" at bounding box center [110, 542] width 22 height 9
click at [875, 75] on li "rsk_mn91_has_investigative_history" at bounding box center [884, 74] width 92 height 15
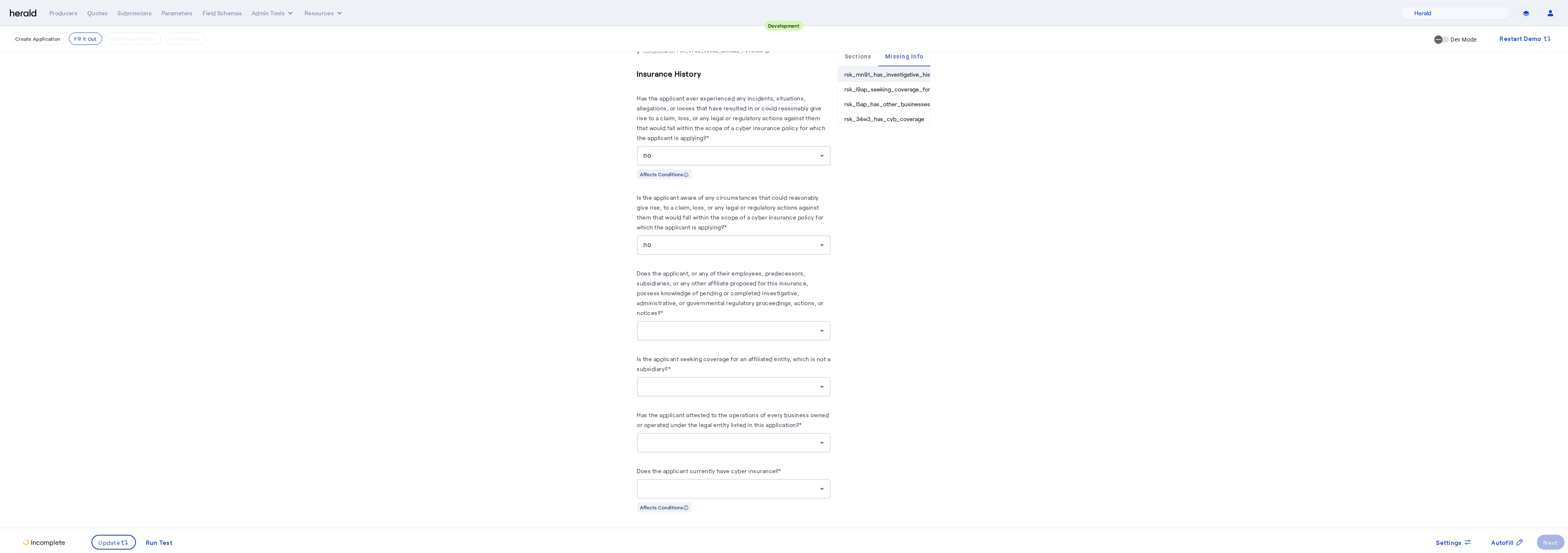
scroll to position [1739, 0]
click at [675, 325] on div at bounding box center [731, 330] width 176 height 10
click at [651, 367] on span "no" at bounding box center [737, 367] width 180 height 10
click at [96, 543] on span at bounding box center [114, 542] width 43 height 20
click at [896, 82] on li "rsk_l5ap_has_other_businesses" at bounding box center [884, 89] width 92 height 15
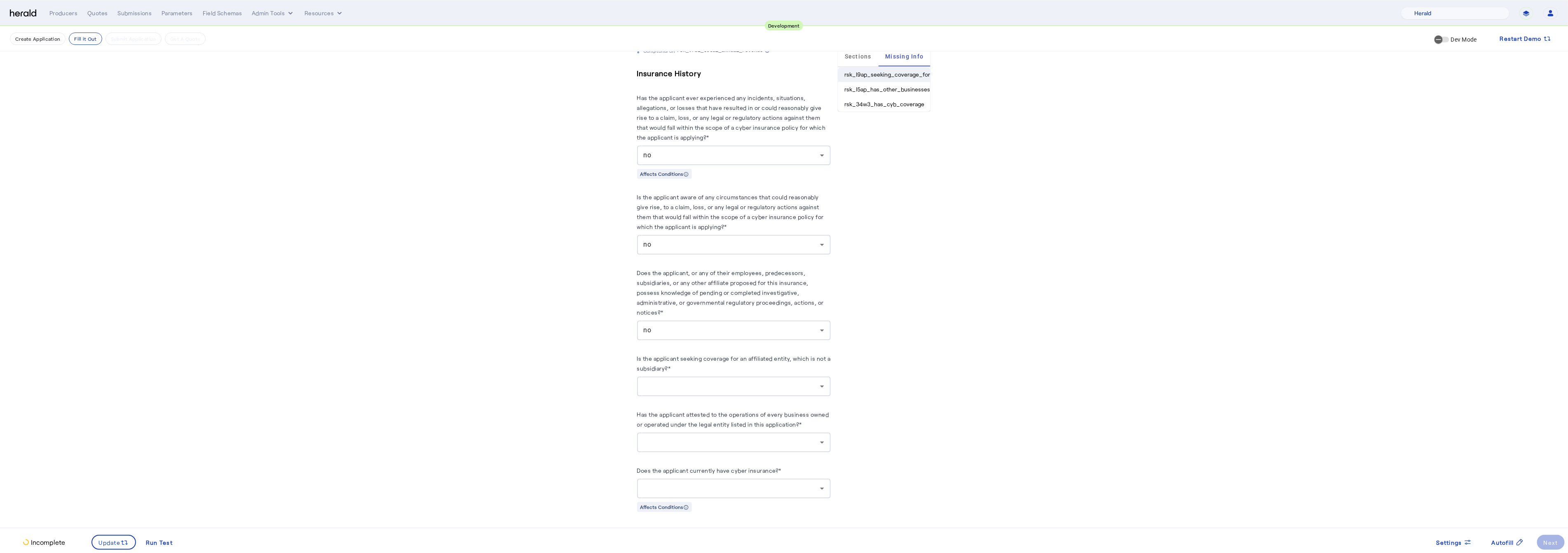
click at [896, 73] on li "rsk_l9ap_seeking_coverage_for_affiliate" at bounding box center [884, 74] width 92 height 15
click at [886, 97] on li "rsk_34w3_has_cyb_coverage" at bounding box center [884, 104] width 92 height 15
click at [879, 111] on mat-tab-group "Sections Missing Info rsk_l9ap_seeking_coverage_for_affiliate rsk_l5ap_has_othe…" at bounding box center [883, 79] width 93 height 66
click at [885, 70] on li "rsk_l9ap_seeking_coverage_for_affiliate" at bounding box center [884, 74] width 92 height 15
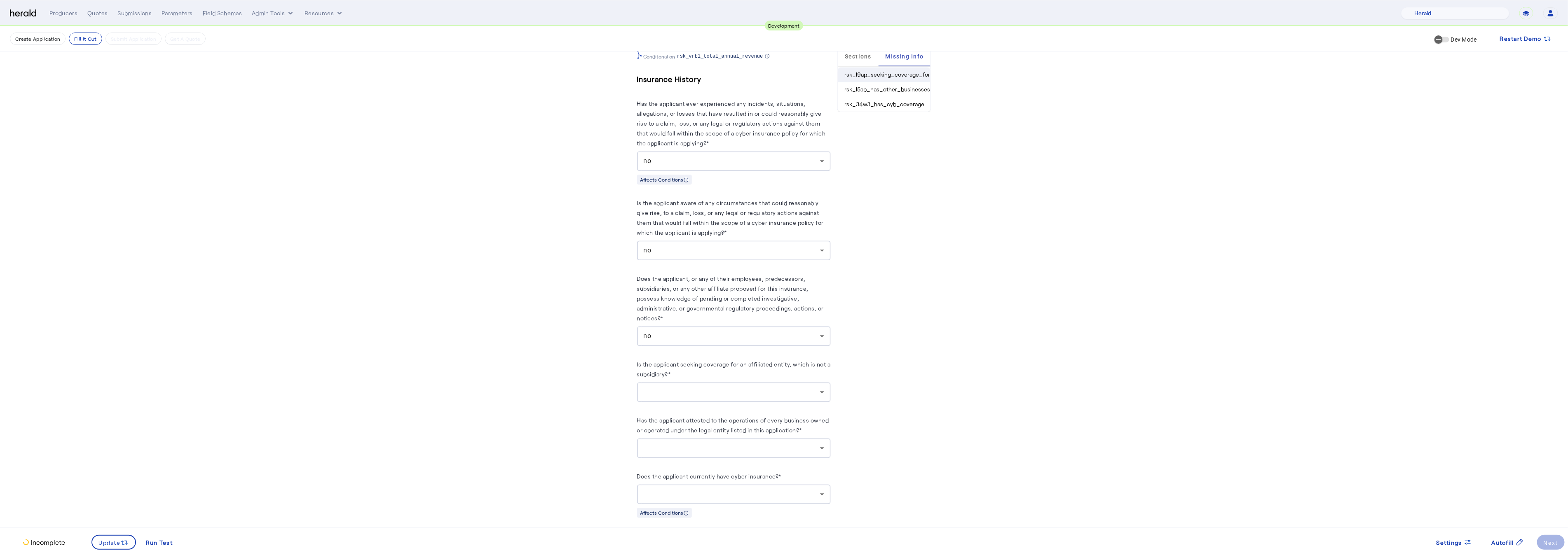
scroll to position [1739, 0]
click at [879, 73] on li "rsk_l9ap_seeking_coverage_for_affiliate" at bounding box center [884, 74] width 92 height 15
click at [870, 78] on li "rsk_l9ap_seeking_coverage_for_affiliate" at bounding box center [884, 74] width 92 height 15
click at [111, 541] on span "Update" at bounding box center [110, 542] width 22 height 9
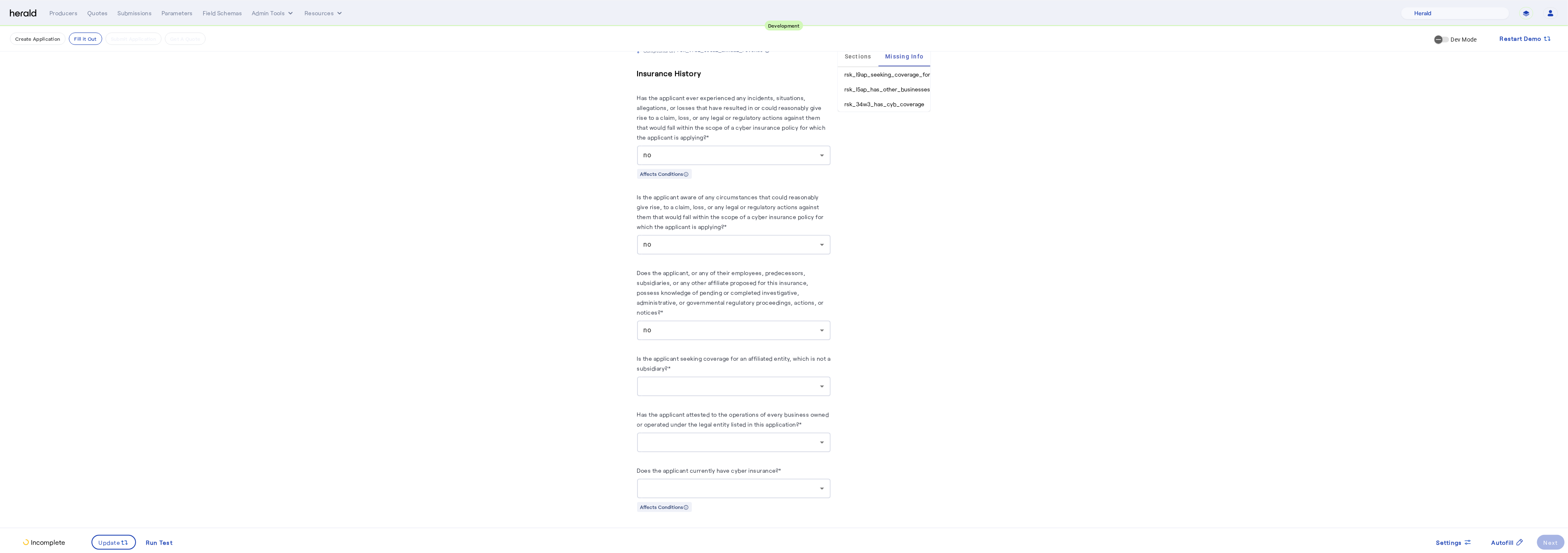
click at [770, 386] on div at bounding box center [733, 386] width 180 height 20
click at [690, 425] on span "no" at bounding box center [737, 422] width 180 height 10
click at [690, 437] on div at bounding box center [731, 442] width 176 height 10
click at [661, 484] on mat-option "no" at bounding box center [737, 478] width 194 height 20
click at [683, 483] on div at bounding box center [731, 488] width 176 height 10
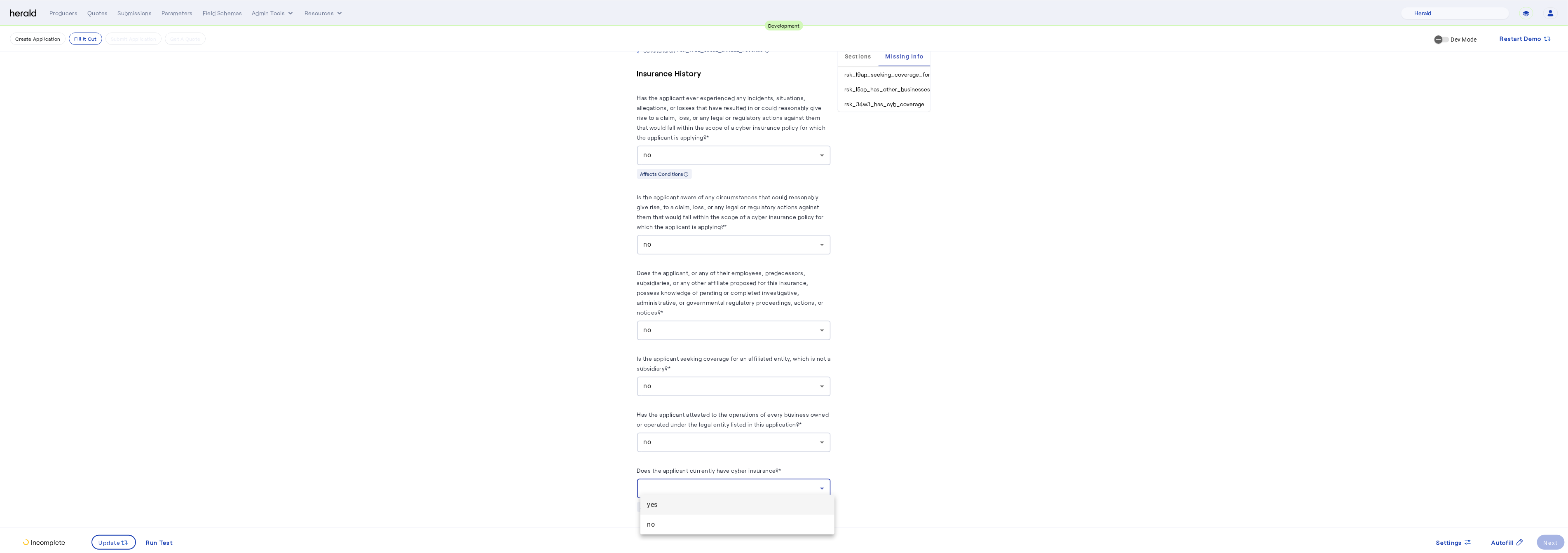
click at [648, 528] on span "no" at bounding box center [737, 525] width 180 height 10
click at [104, 542] on span "Update" at bounding box center [110, 542] width 22 height 9
click at [1543, 539] on span at bounding box center [1550, 542] width 27 height 20
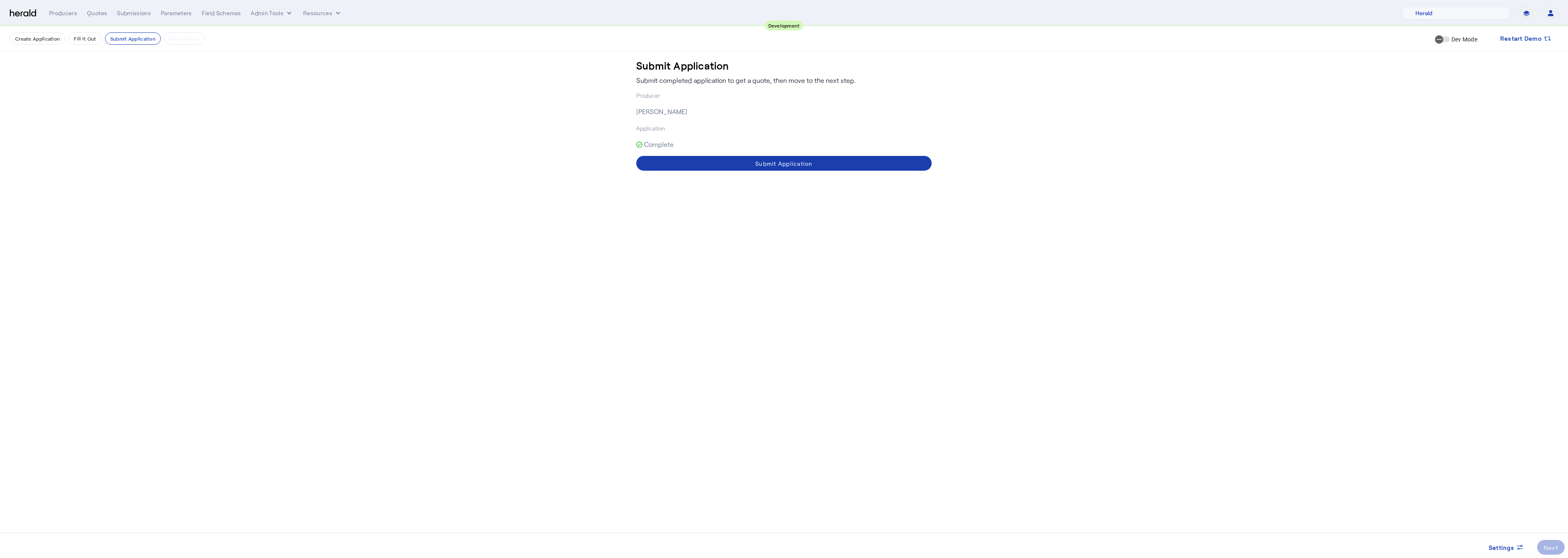
click at [740, 165] on span at bounding box center [784, 163] width 296 height 20
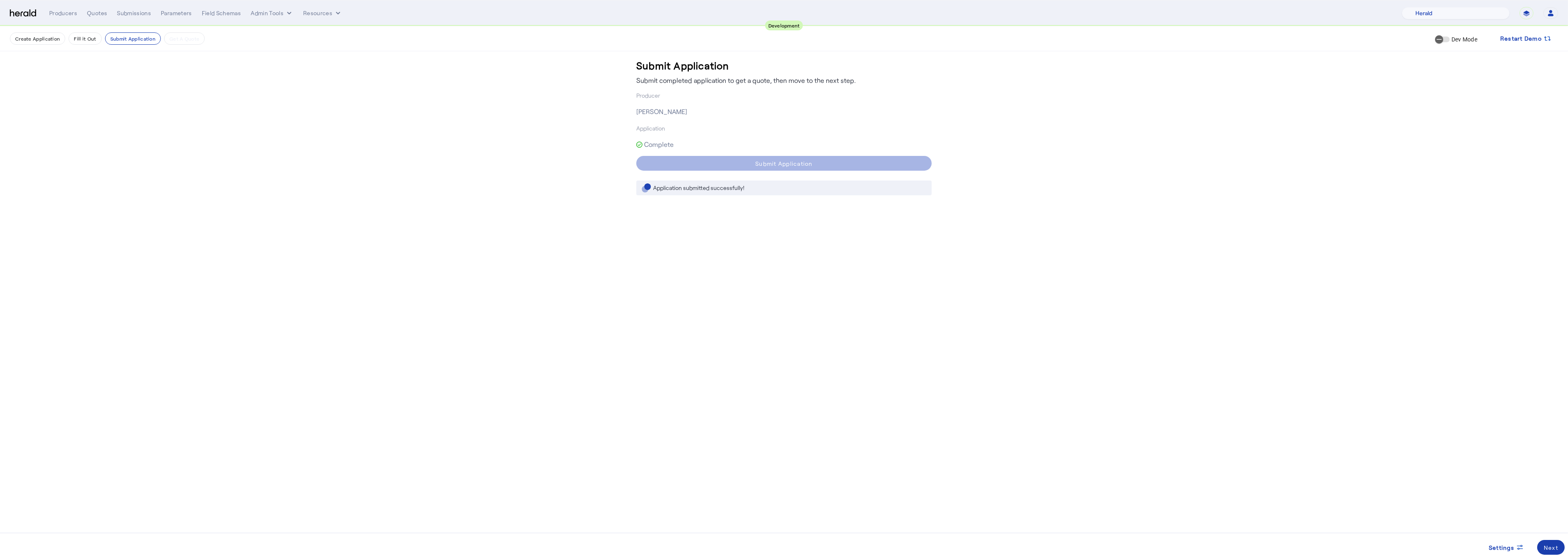
click at [1554, 549] on div "Next" at bounding box center [1551, 547] width 14 height 9
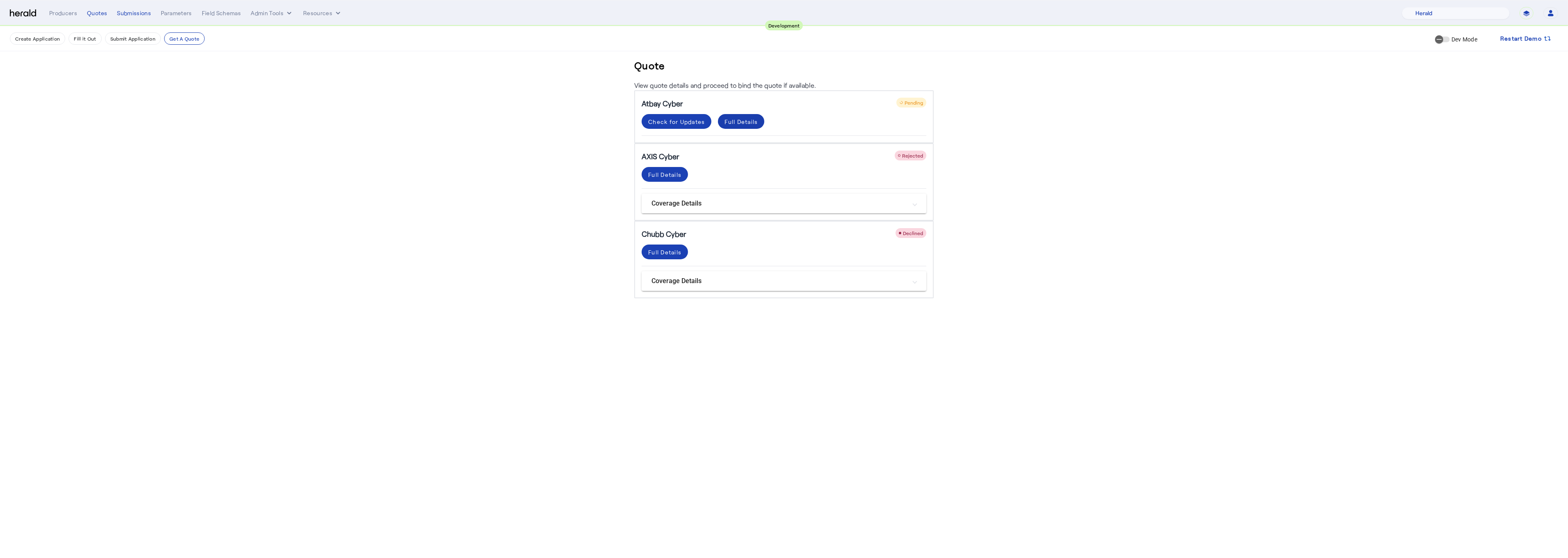
click at [740, 121] on div "Full Details" at bounding box center [741, 121] width 34 height 9
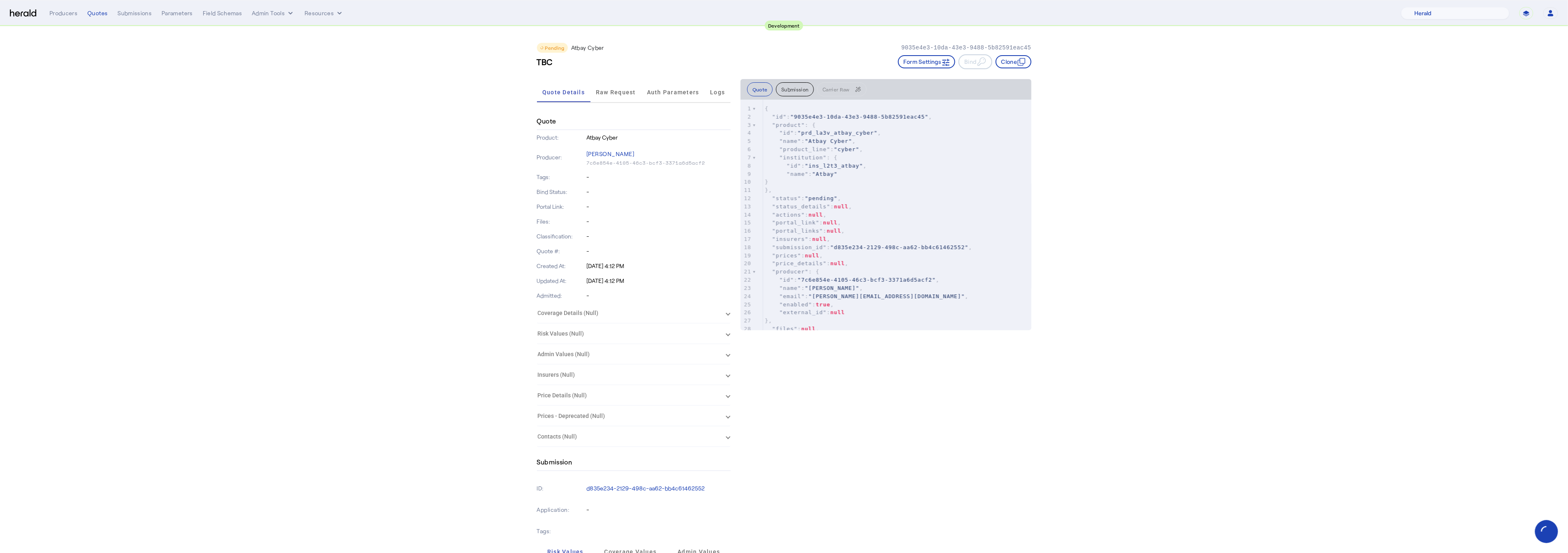
click at [795, 91] on button "Submission" at bounding box center [795, 89] width 38 height 14
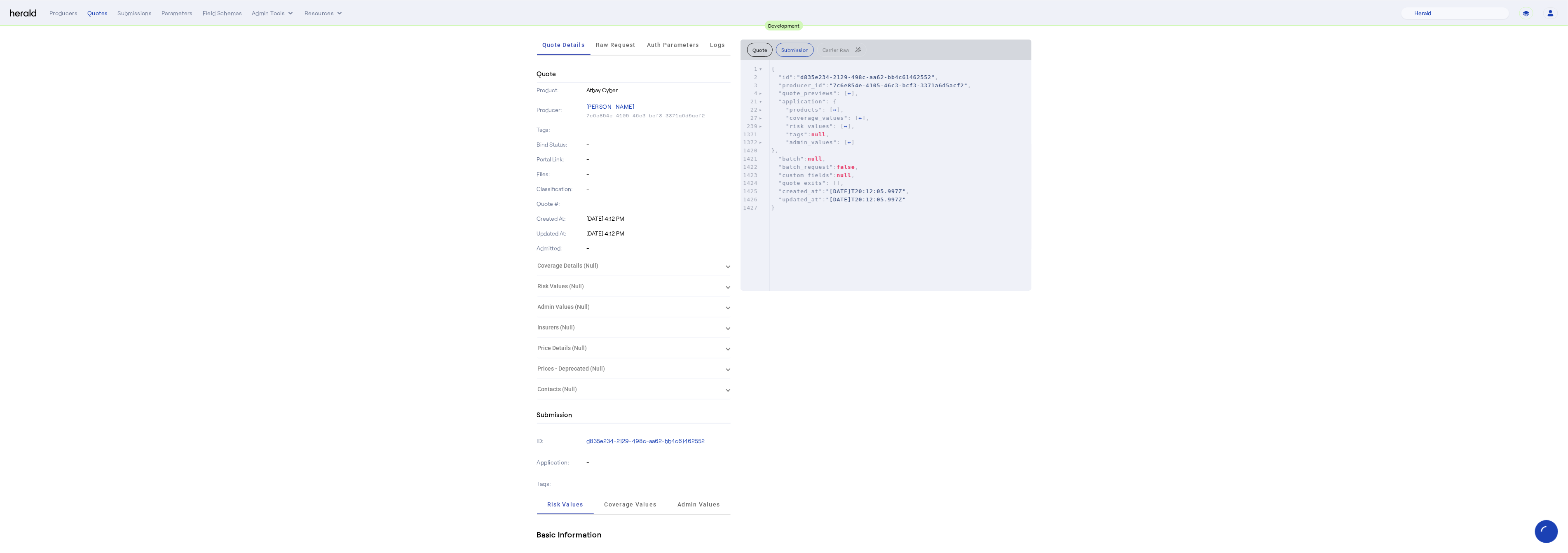
scroll to position [183, 0]
drag, startPoint x: 594, startPoint y: 323, endPoint x: 614, endPoint y: 322, distance: 20.0
click at [614, 322] on div "Application: -" at bounding box center [633, 327] width 194 height 21
click at [612, 302] on p "d835e234-2129-498c-aa62-bb4c61462552" at bounding box center [658, 305] width 144 height 9
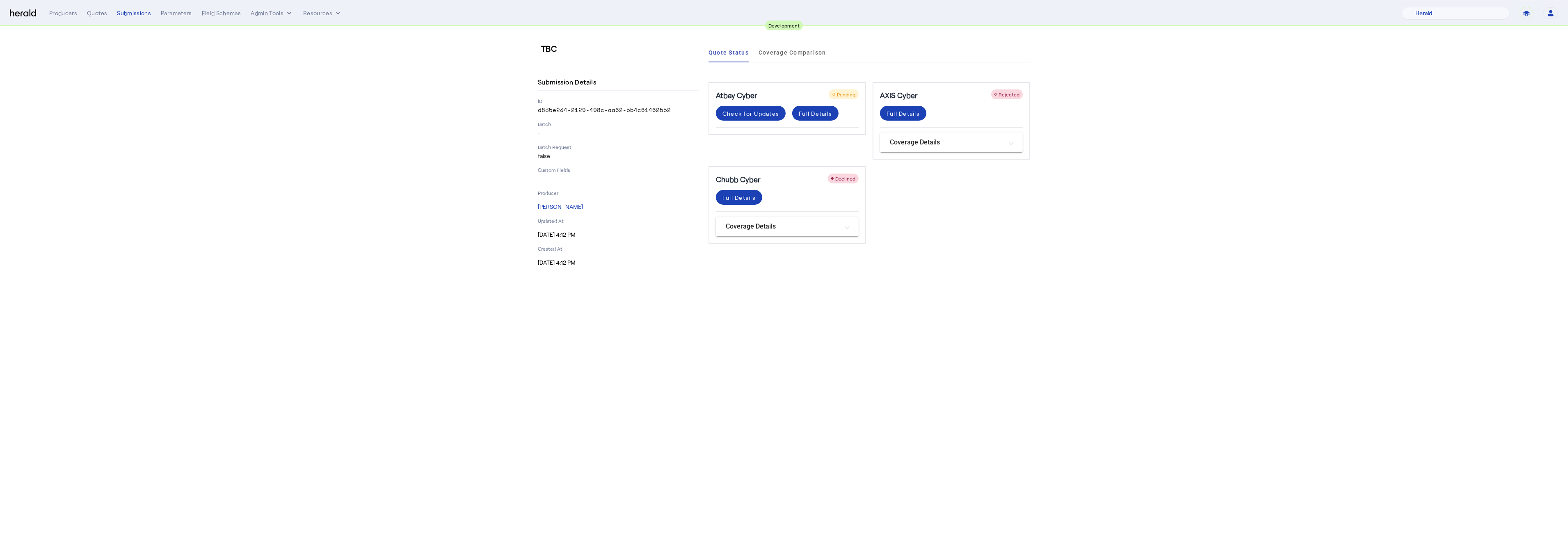
click at [667, 106] on p "d835e234-2129-498c-aa62-bb4c61462552" at bounding box center [618, 110] width 161 height 9
click at [666, 106] on p "d835e234-2129-498c-aa62-bb4c61462552" at bounding box center [618, 110] width 161 height 9
drag, startPoint x: 665, startPoint y: 108, endPoint x: 534, endPoint y: 112, distance: 131.1
click at [534, 112] on div "TBC Submission Details ID d835e234-2129-498c-aa62-bb4c61462552 Batch - Batch Re…" at bounding box center [783, 155] width 525 height 257
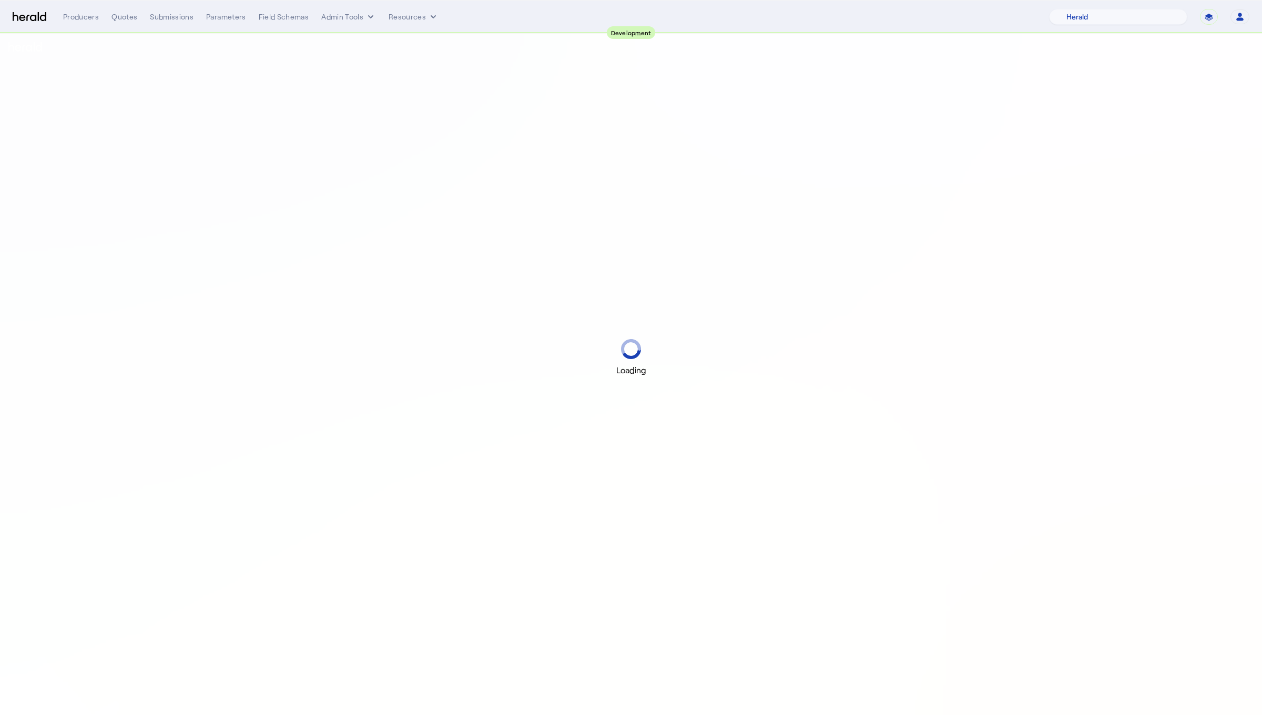
select select "pfm_2v8p_herald_api"
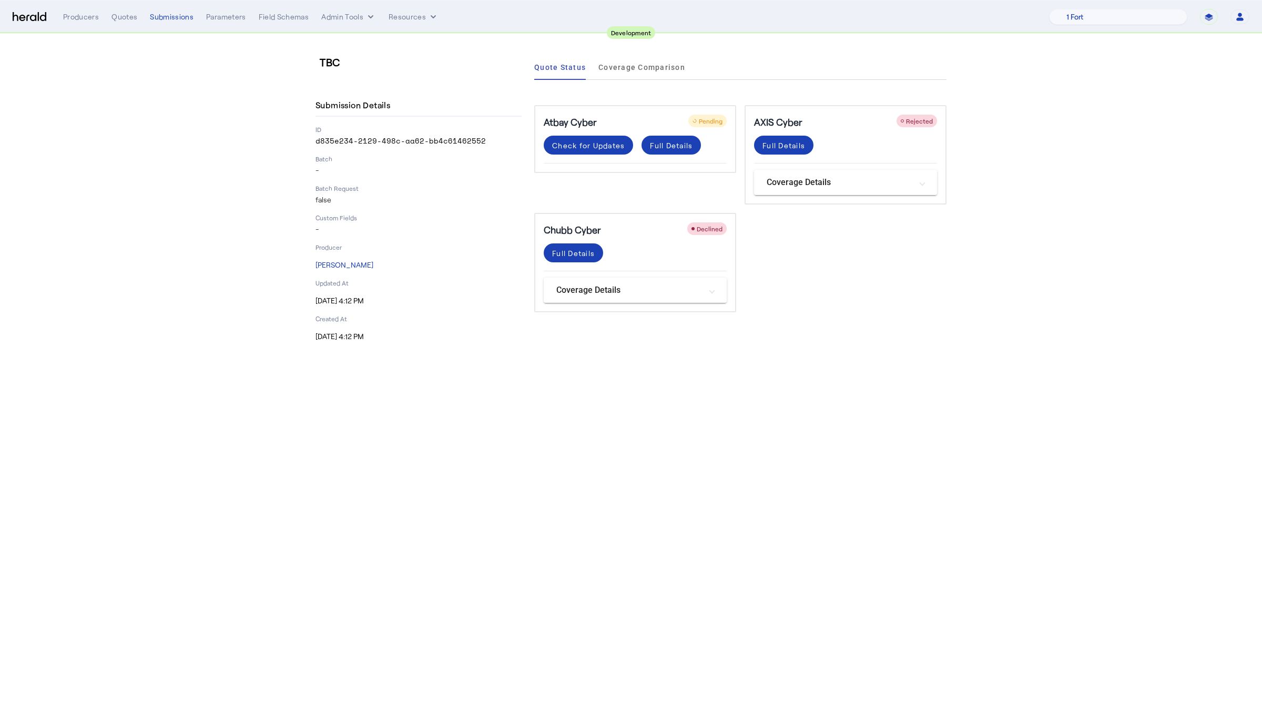
click at [418, 123] on div "Submission Details ID d835e234-2129-498c-aa62-bb4c61462552 Batch - Batch Reques…" at bounding box center [418, 218] width 206 height 247
drag, startPoint x: 421, startPoint y: 137, endPoint x: 287, endPoint y: 137, distance: 134.1
click at [287, 137] on section "TBC Submission Details ID d835e234-2129-498c-aa62-bb4c61462552 Batch - Batch Re…" at bounding box center [631, 198] width 1262 height 329
copy p "d835e234-2129-498c-aa62-bb4c61462552"
click at [436, 127] on p "ID" at bounding box center [418, 129] width 206 height 8
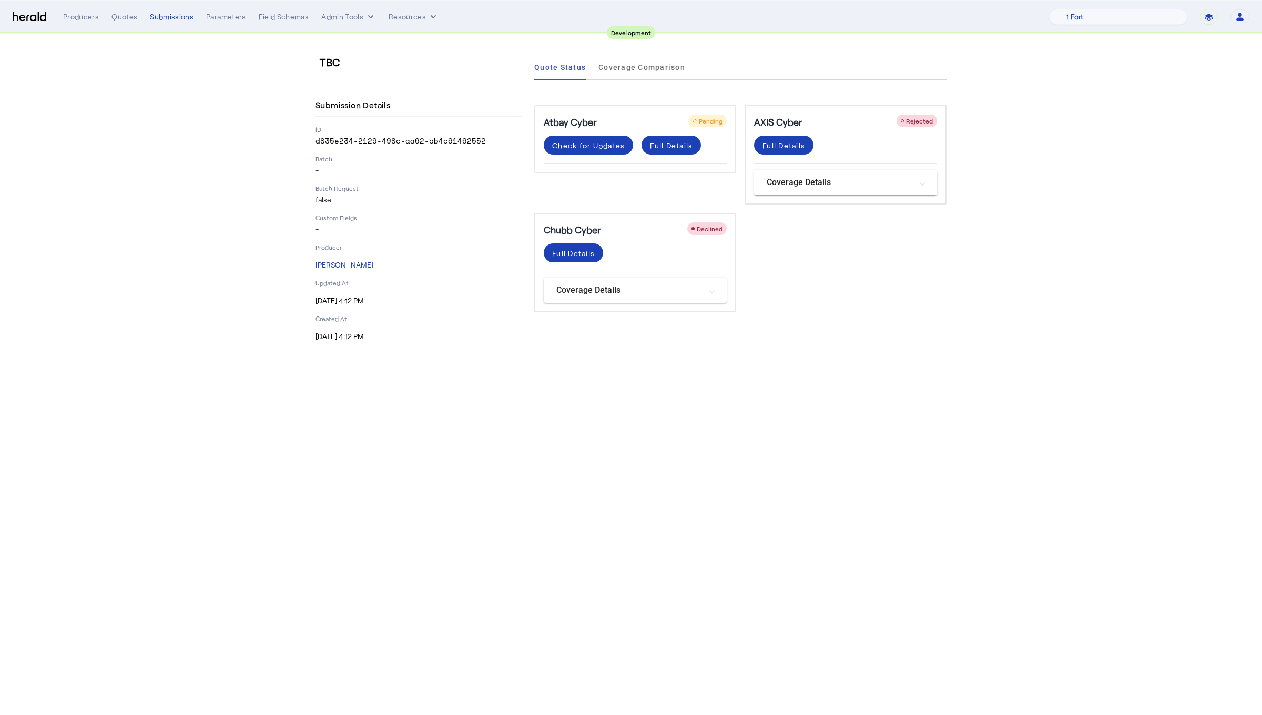
drag, startPoint x: 491, startPoint y: 139, endPoint x: 310, endPoint y: 139, distance: 180.4
click at [310, 139] on div "TBC Submission Details ID d835e234-2129-498c-aa62-bb4c61462552 Batch - Batch Re…" at bounding box center [630, 198] width 673 height 329
copy p "d835e234-2129-498c-aa62-bb4c61462552"
click at [123, 14] on div "Quotes" at bounding box center [124, 17] width 26 height 11
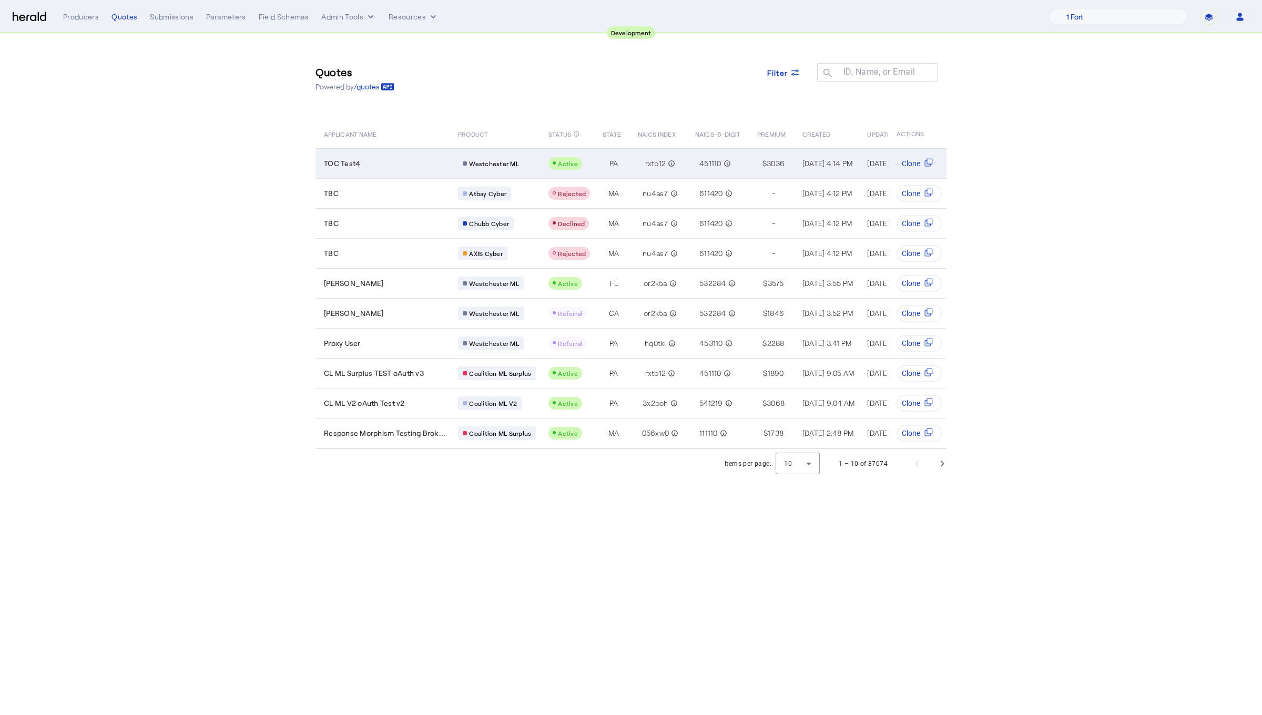
click at [380, 162] on div "TOC Test4" at bounding box center [384, 163] width 121 height 11
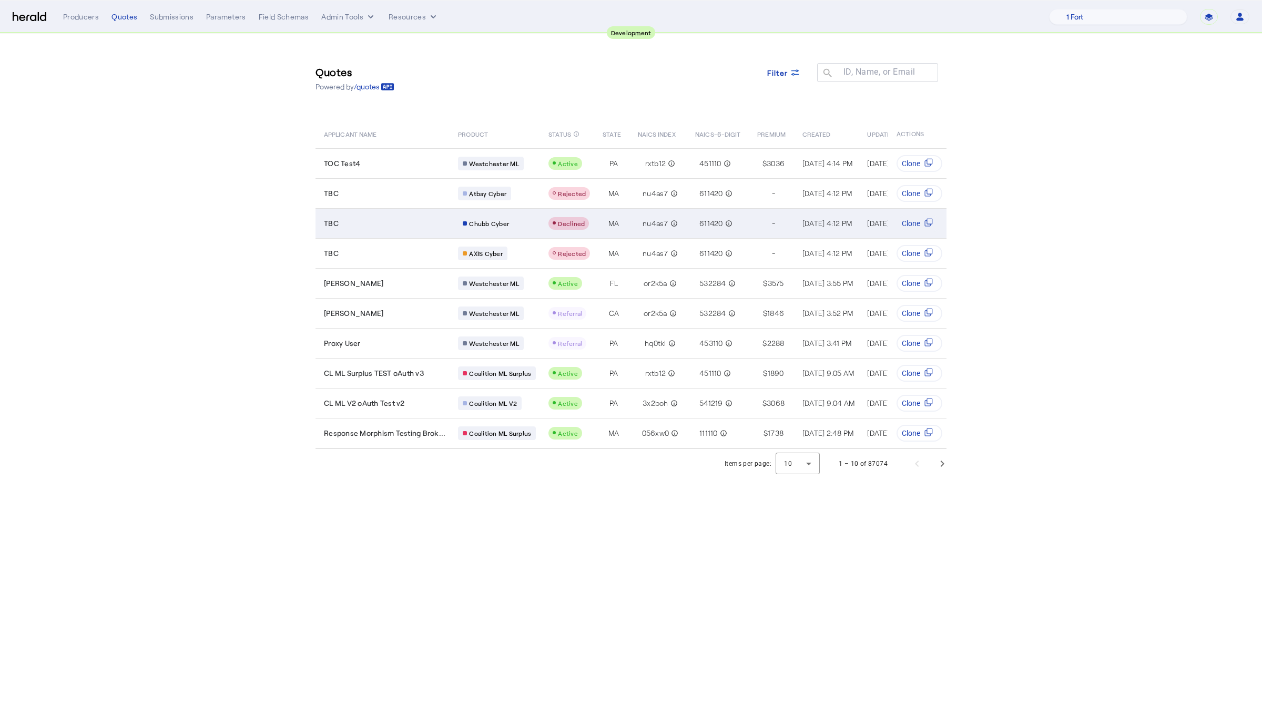
click at [364, 226] on td "TBC" at bounding box center [382, 223] width 134 height 30
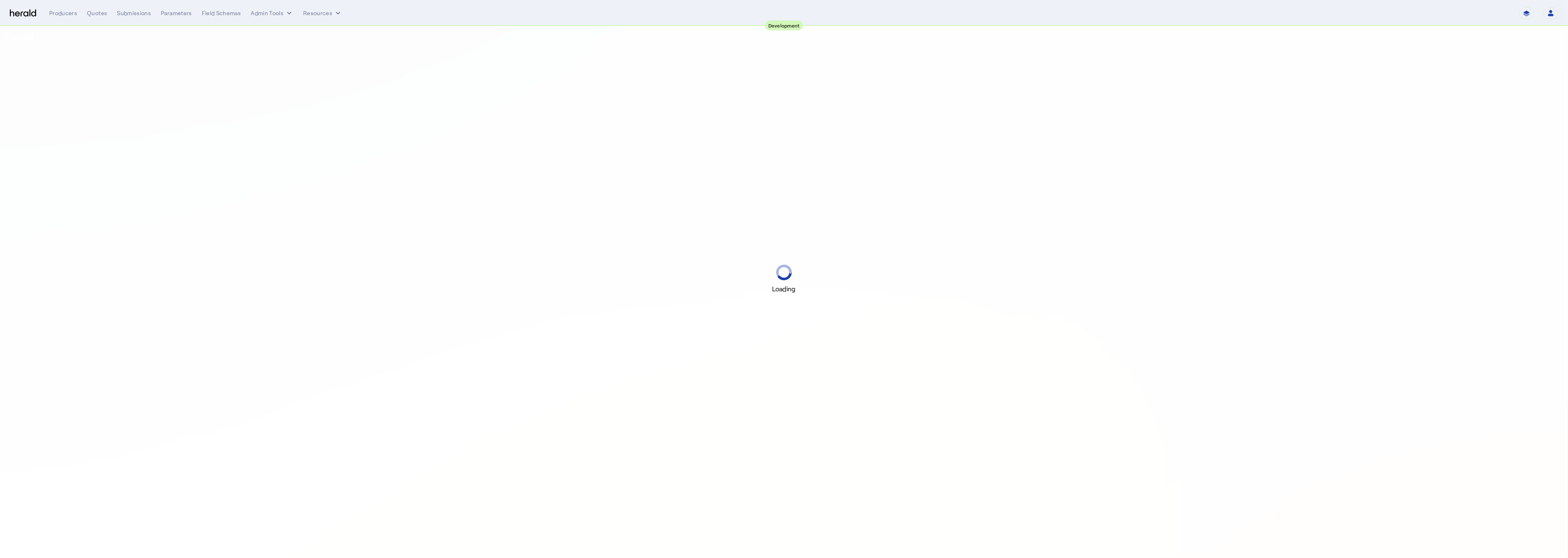
select select "pfm_2v8p_herald_api"
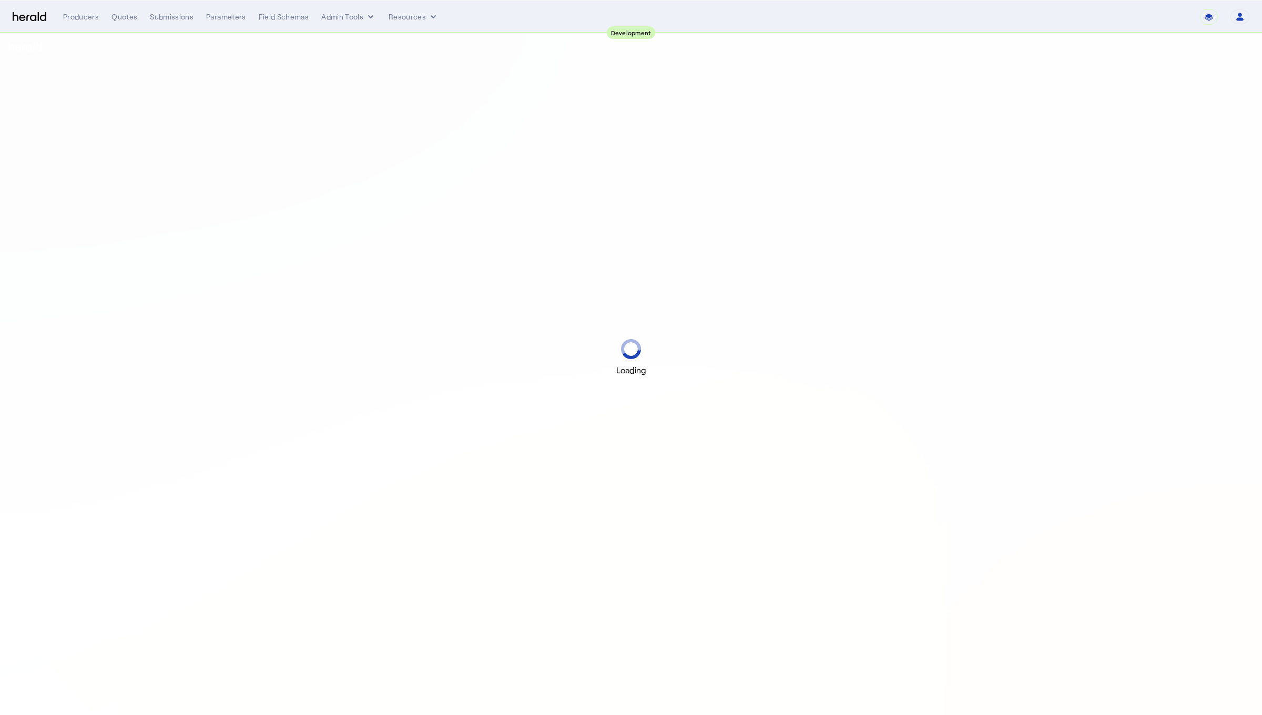
select select "pfm_2v8p_herald_api"
